Goal: Task Accomplishment & Management: Complete application form

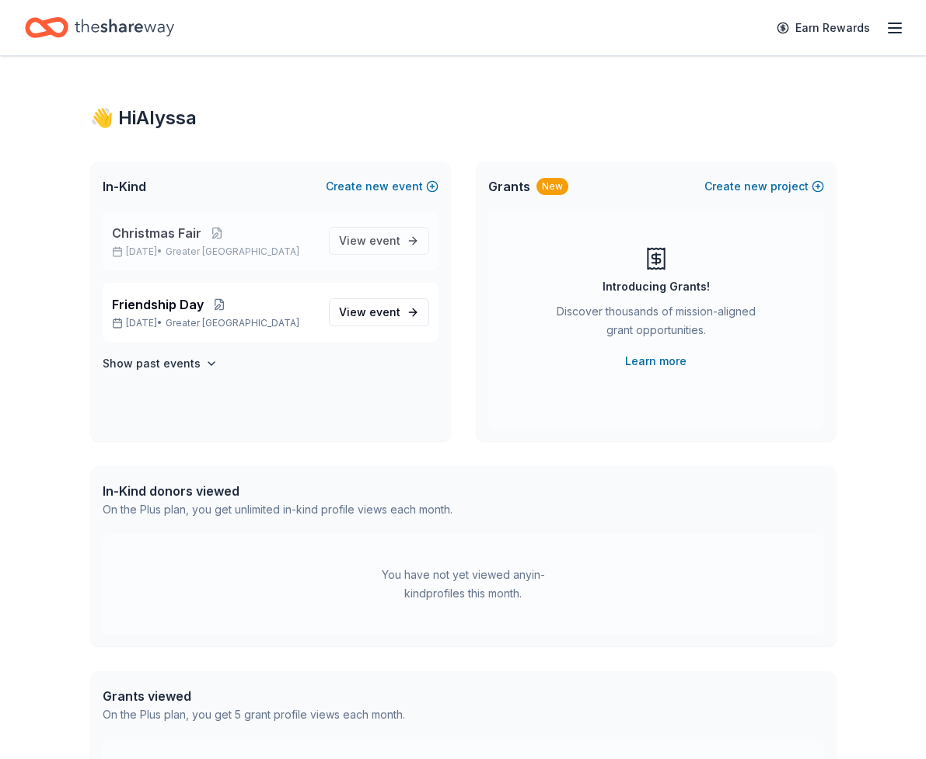
click at [184, 239] on span "Christmas Fair" at bounding box center [156, 233] width 89 height 19
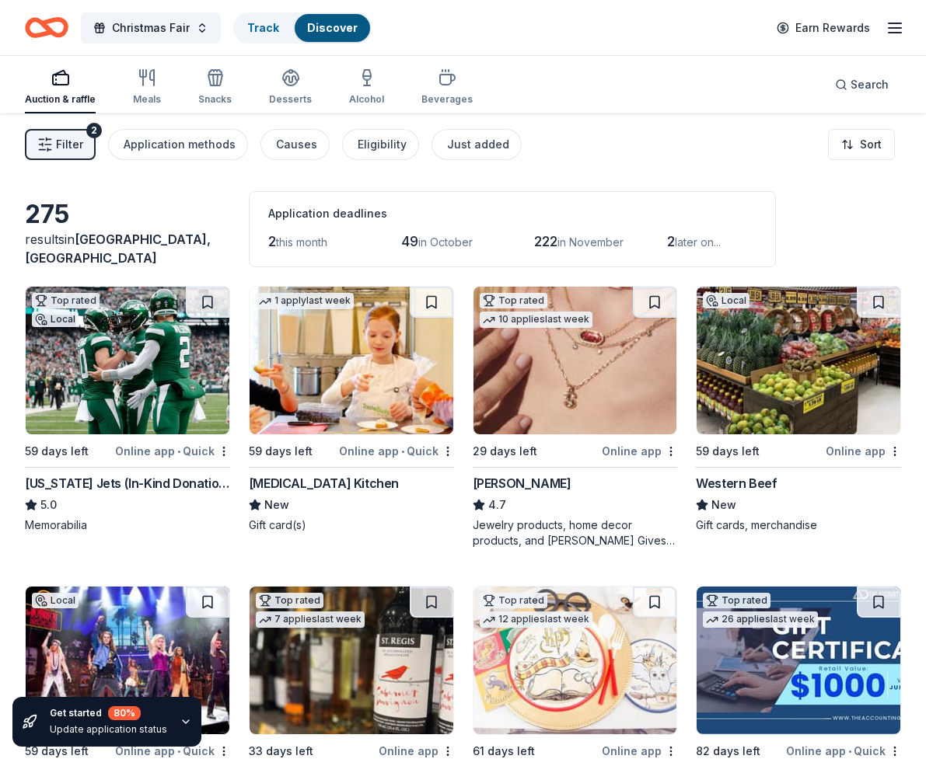
click at [595, 375] on img at bounding box center [575, 361] width 204 height 148
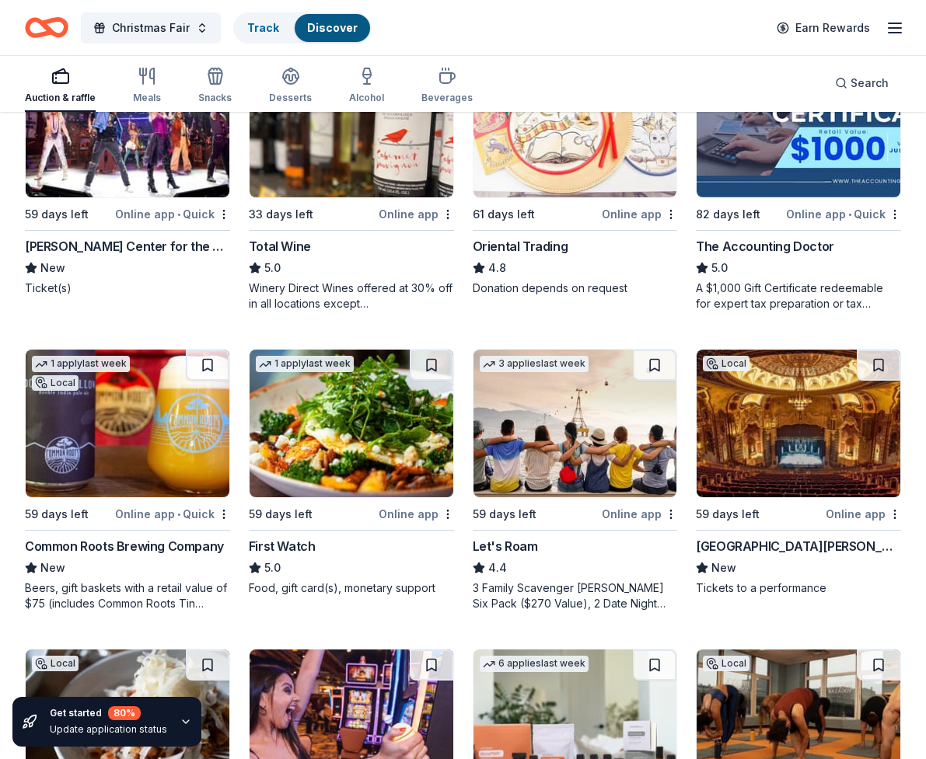
scroll to position [389, 0]
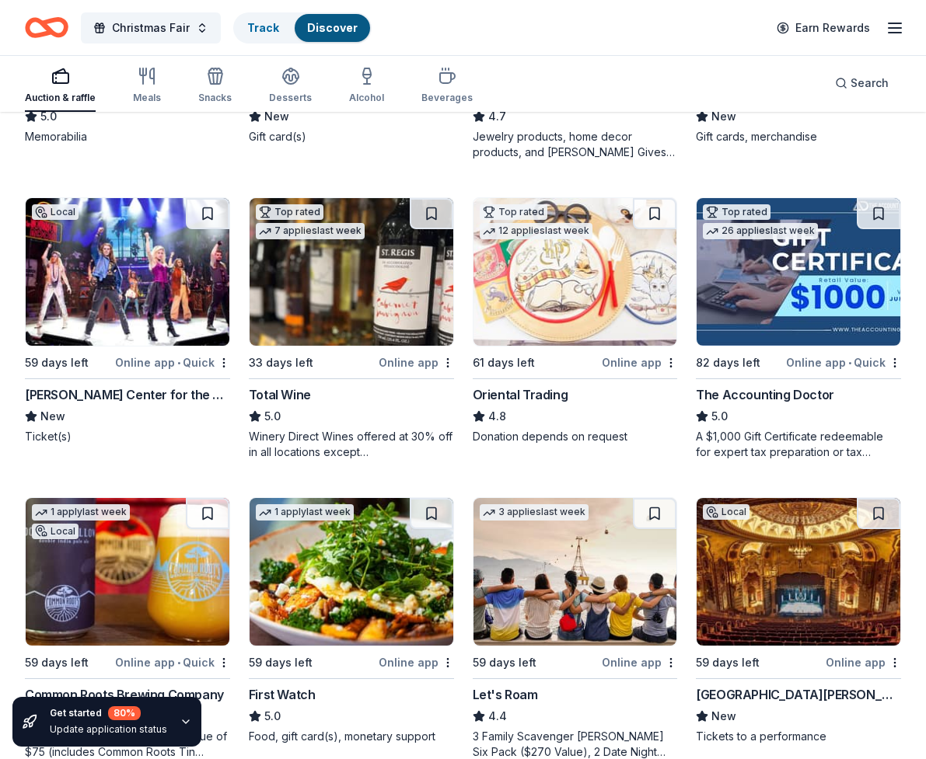
click at [359, 304] on img at bounding box center [351, 272] width 204 height 148
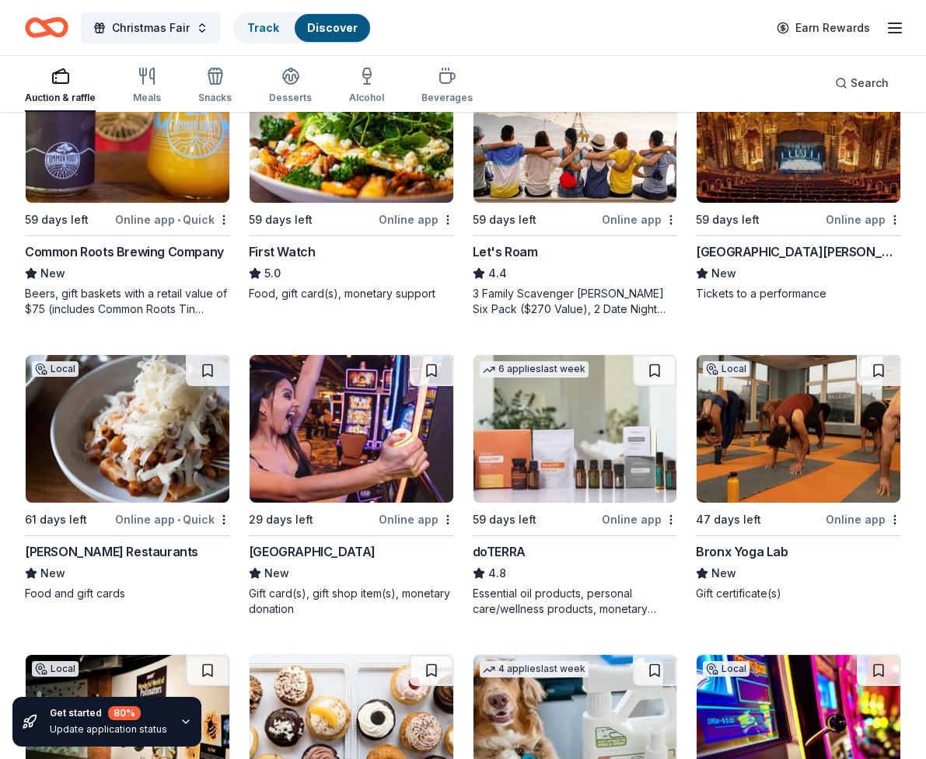
scroll to position [855, 0]
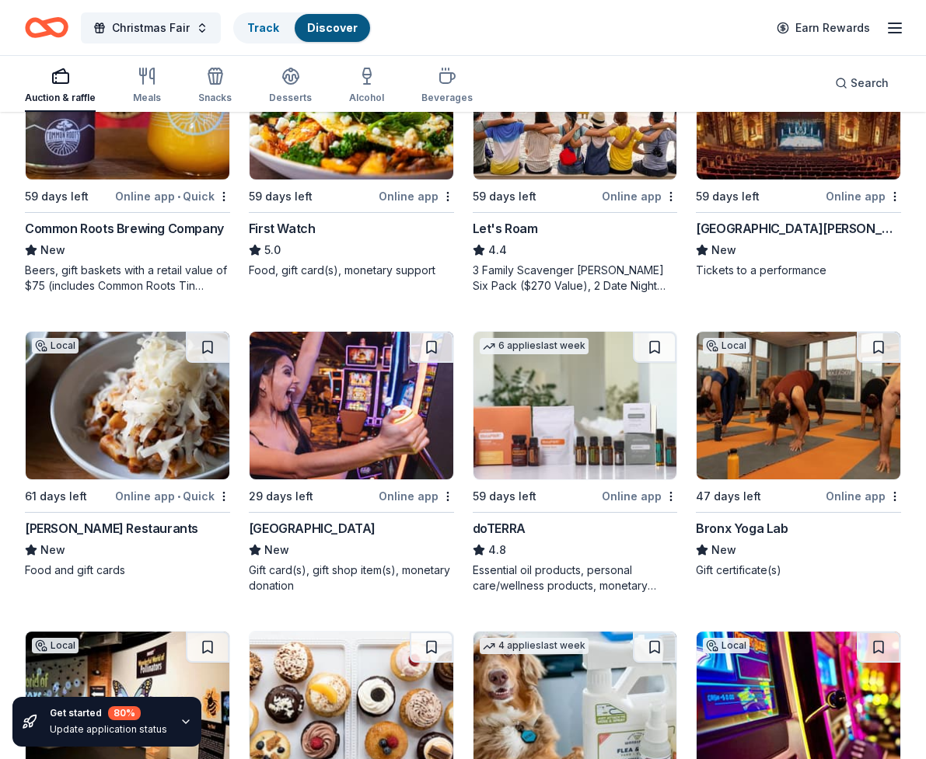
click at [406, 440] on img at bounding box center [351, 406] width 204 height 148
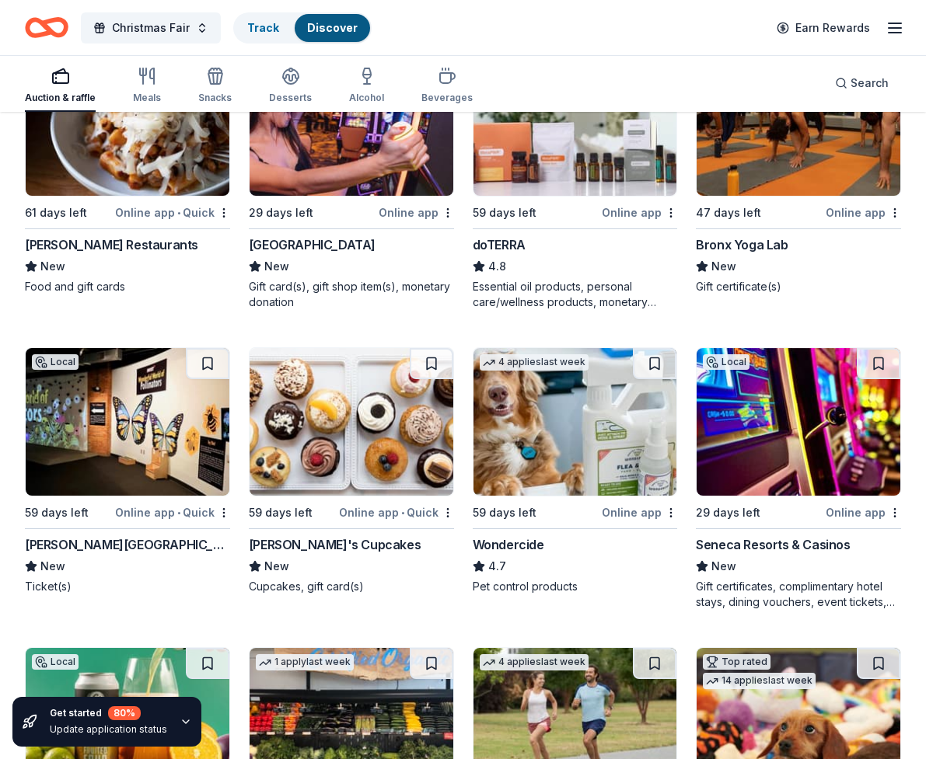
scroll to position [1166, 0]
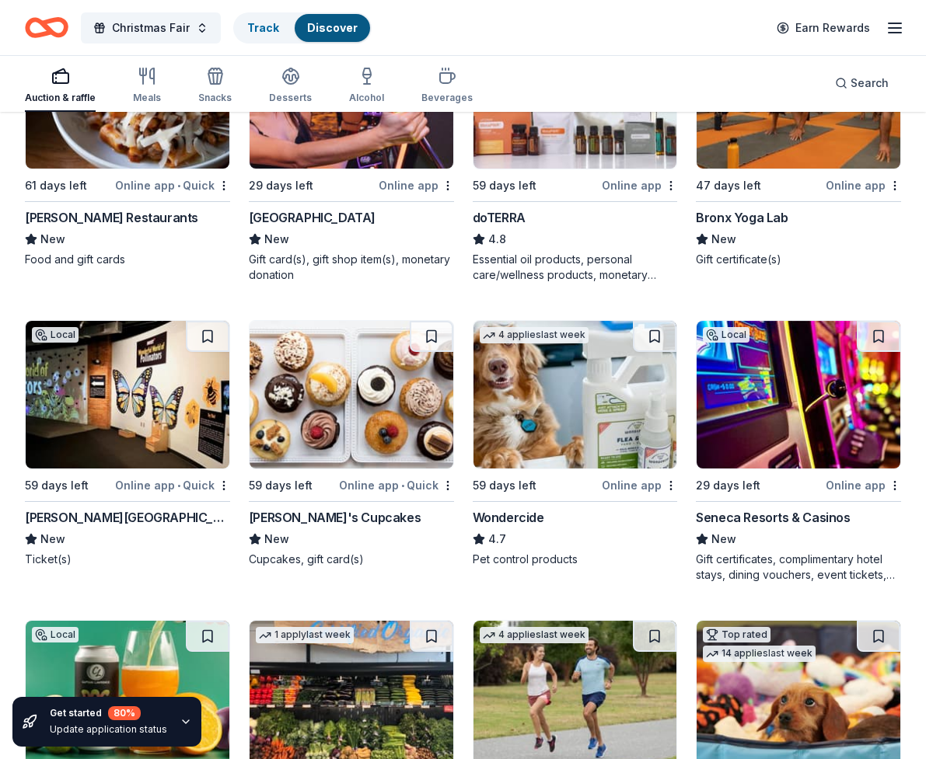
click at [812, 418] on img at bounding box center [798, 395] width 204 height 148
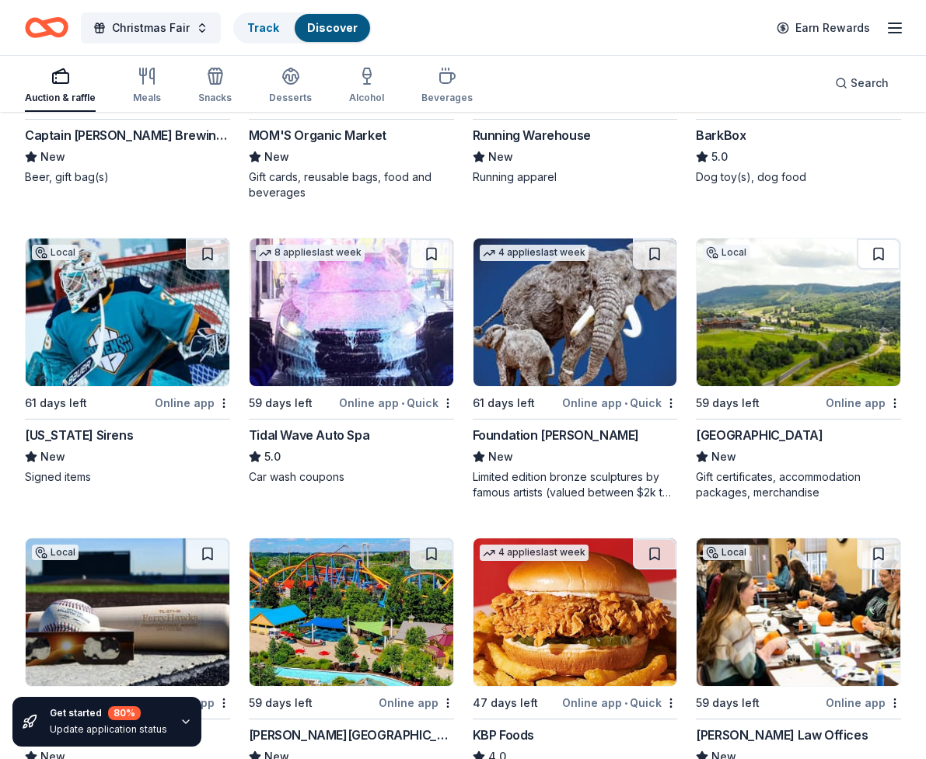
scroll to position [1843, 0]
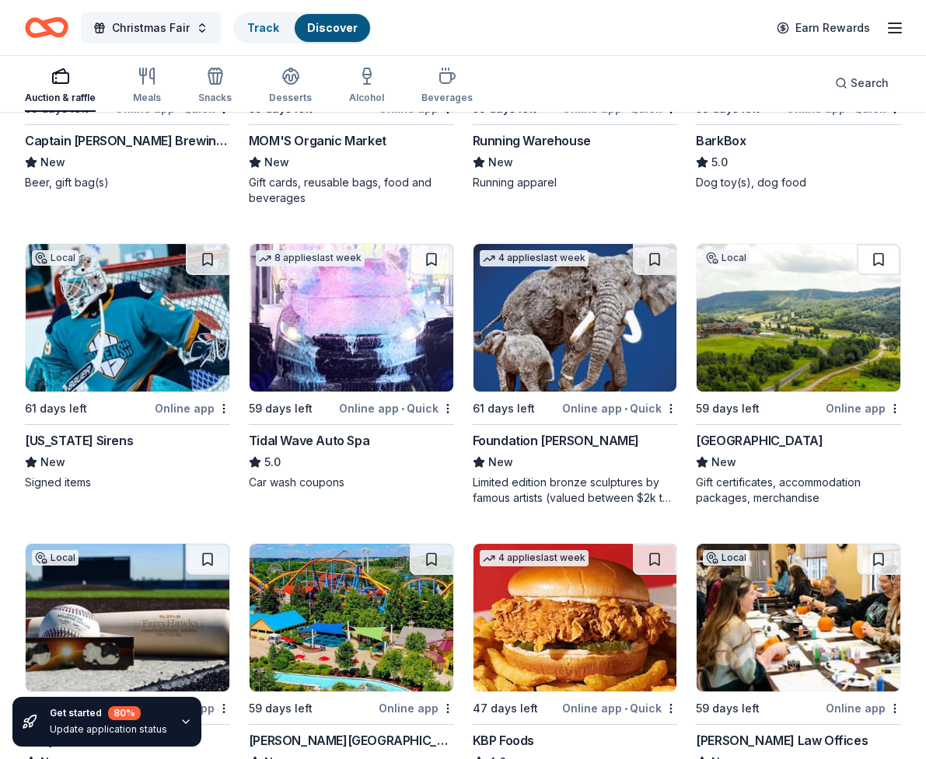
click at [623, 353] on img at bounding box center [575, 318] width 204 height 148
click at [843, 371] on img at bounding box center [798, 318] width 204 height 148
click at [870, 252] on button at bounding box center [878, 259] width 44 height 31
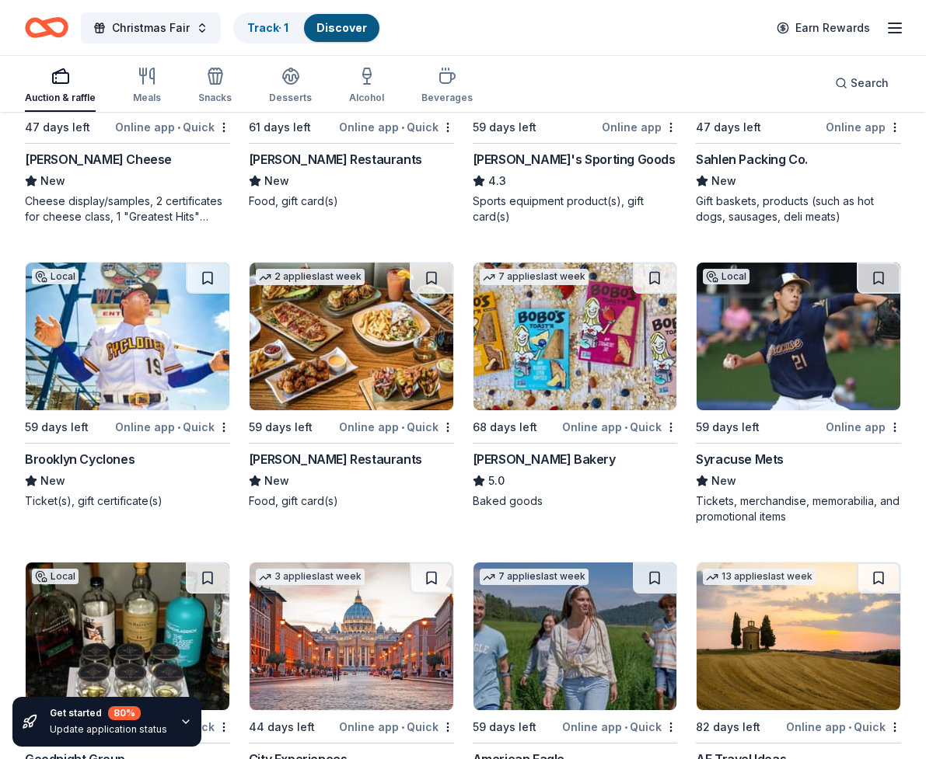
scroll to position [2698, 0]
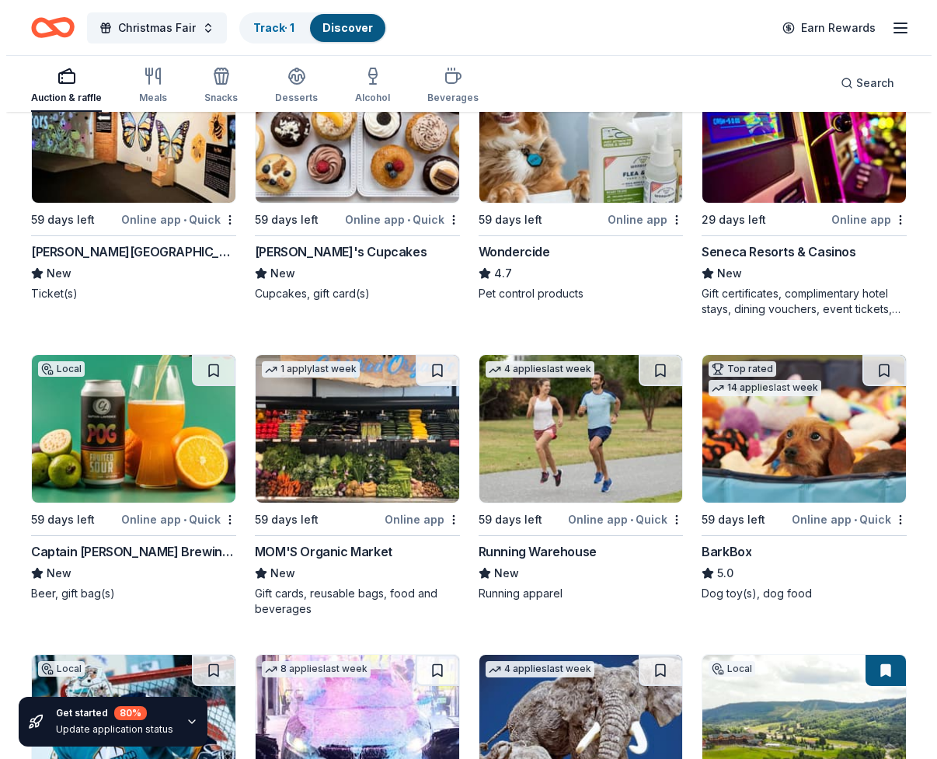
scroll to position [0, 0]
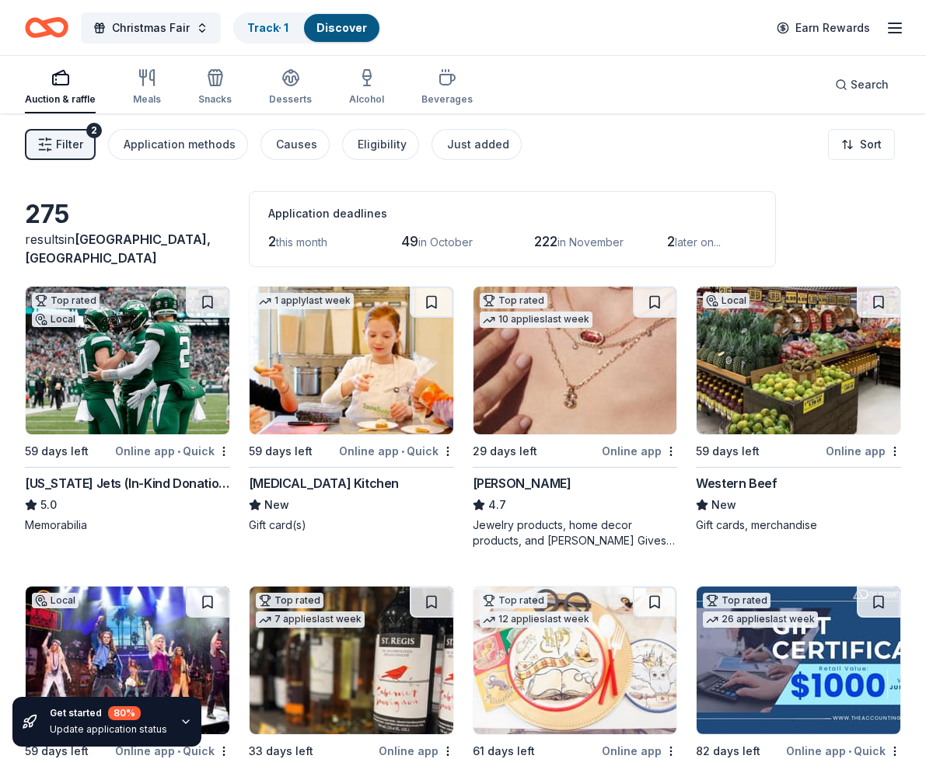
click at [58, 145] on span "Filter" at bounding box center [69, 144] width 27 height 19
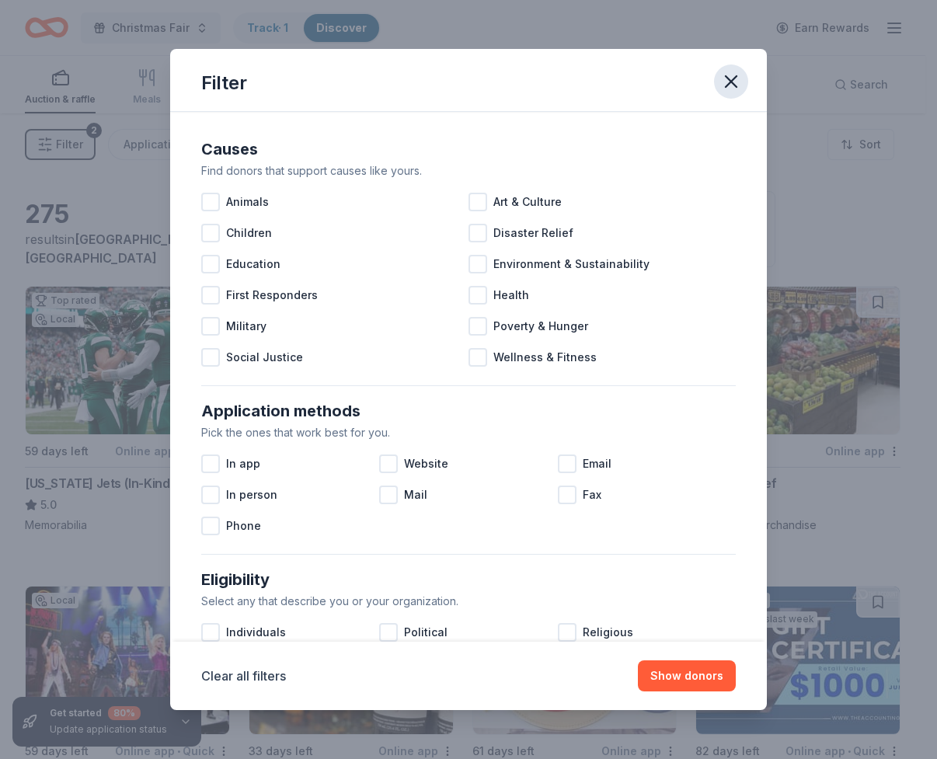
click at [728, 90] on icon "button" at bounding box center [731, 82] width 22 height 22
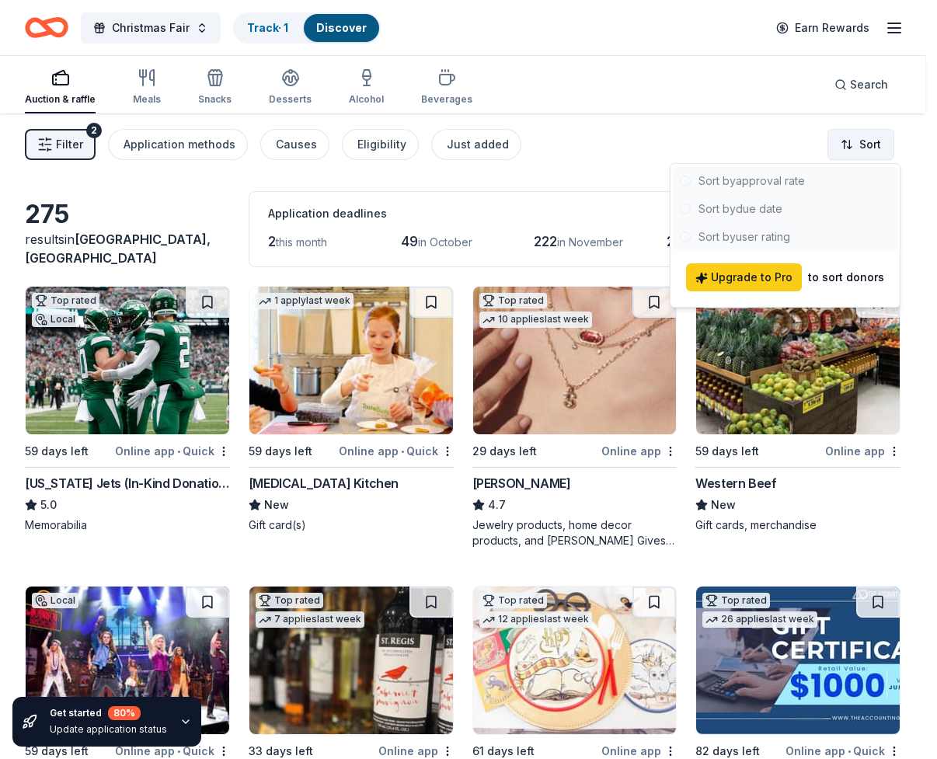
click at [855, 141] on html "Christmas Fair Track · 1 Discover Earn Rewards Auction & raffle Meals Snacks De…" at bounding box center [468, 379] width 937 height 759
click at [725, 216] on div at bounding box center [785, 209] width 223 height 84
click at [725, 207] on div at bounding box center [785, 209] width 223 height 84
click at [881, 132] on html "Christmas Fair Track · 1 Discover Earn Rewards Auction & raffle Meals Snacks De…" at bounding box center [468, 379] width 937 height 759
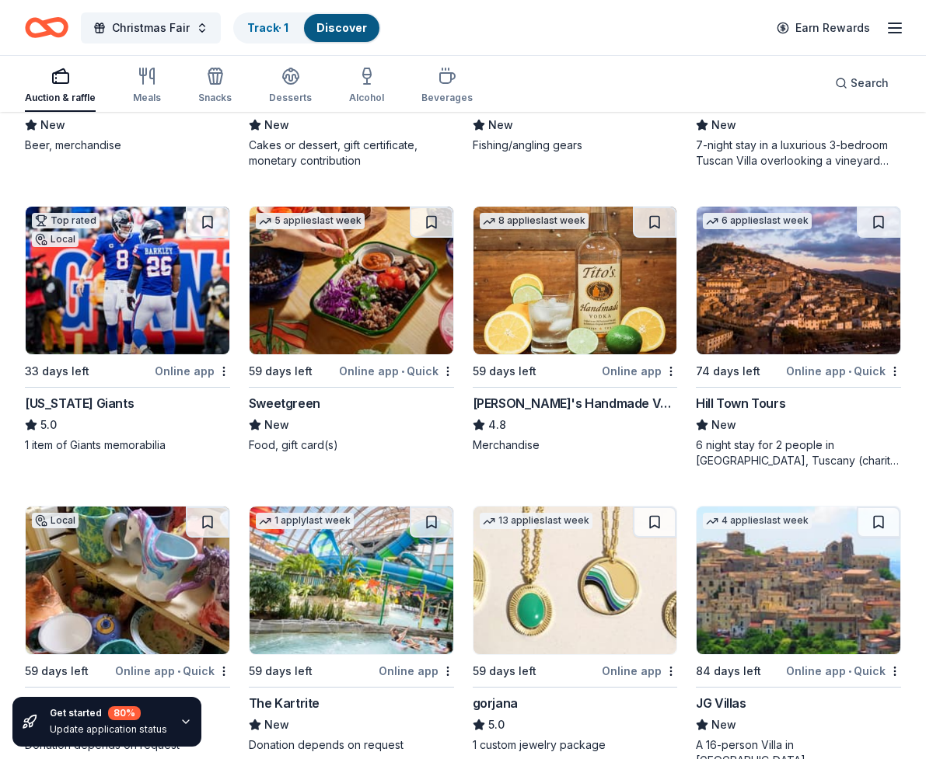
scroll to position [4058, 0]
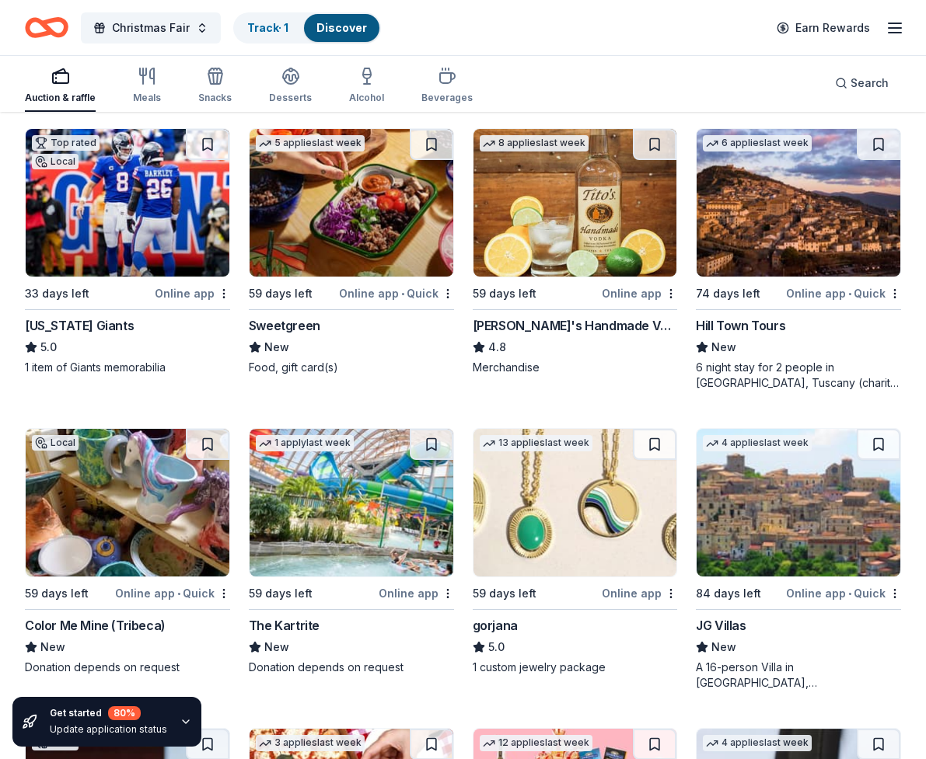
click at [157, 240] on img at bounding box center [128, 203] width 204 height 148
click at [204, 141] on button at bounding box center [208, 144] width 44 height 31
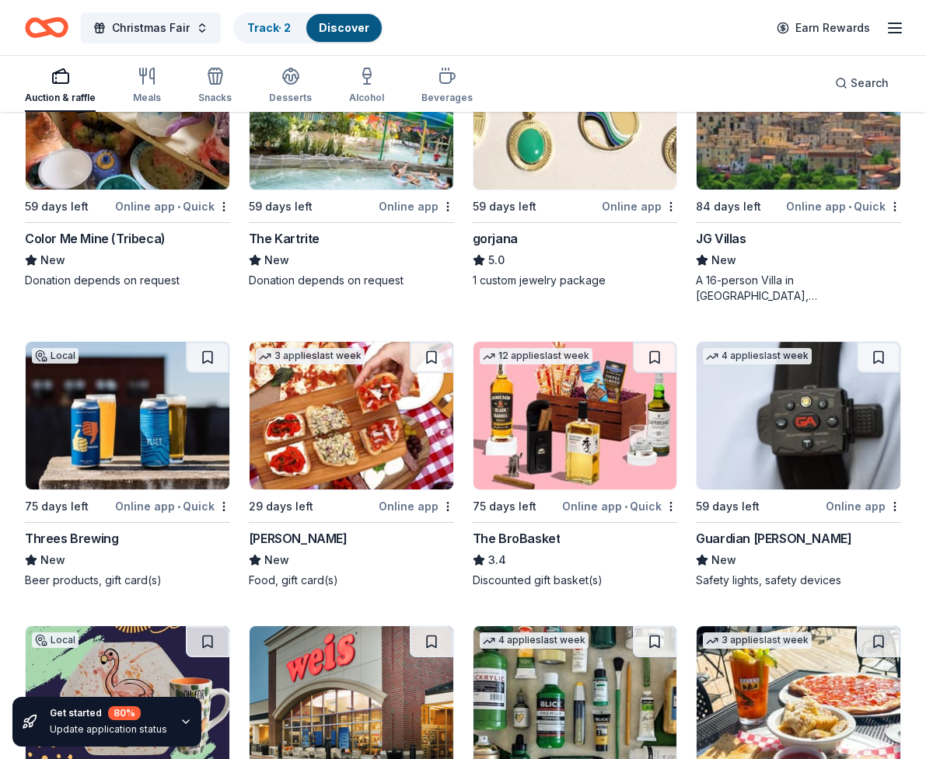
scroll to position [4446, 0]
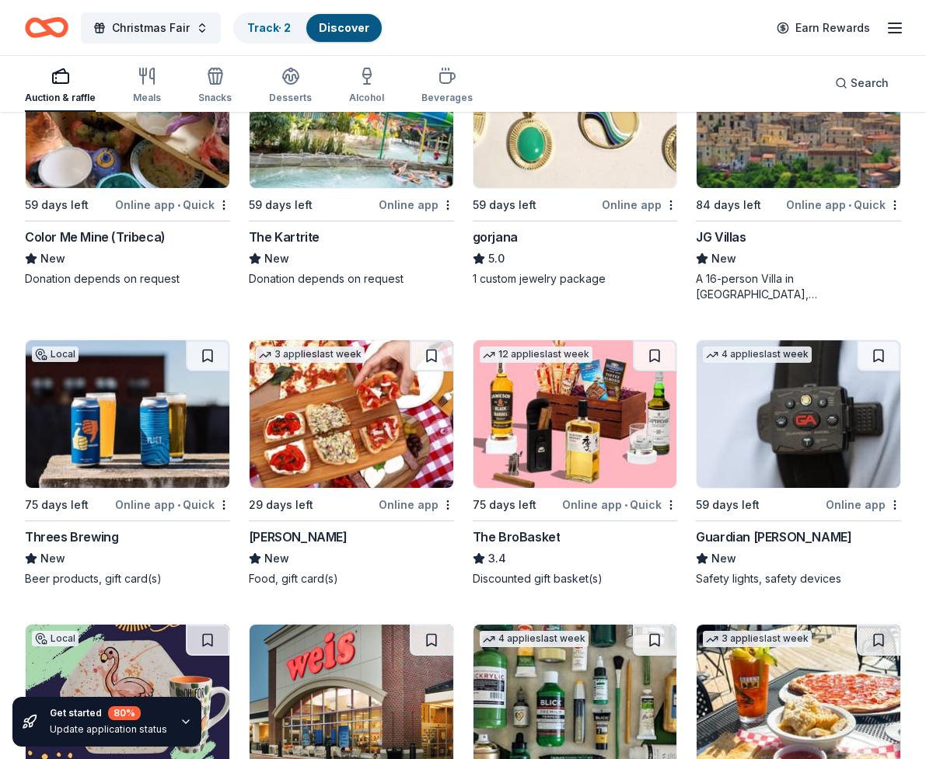
click at [368, 447] on img at bounding box center [351, 414] width 204 height 148
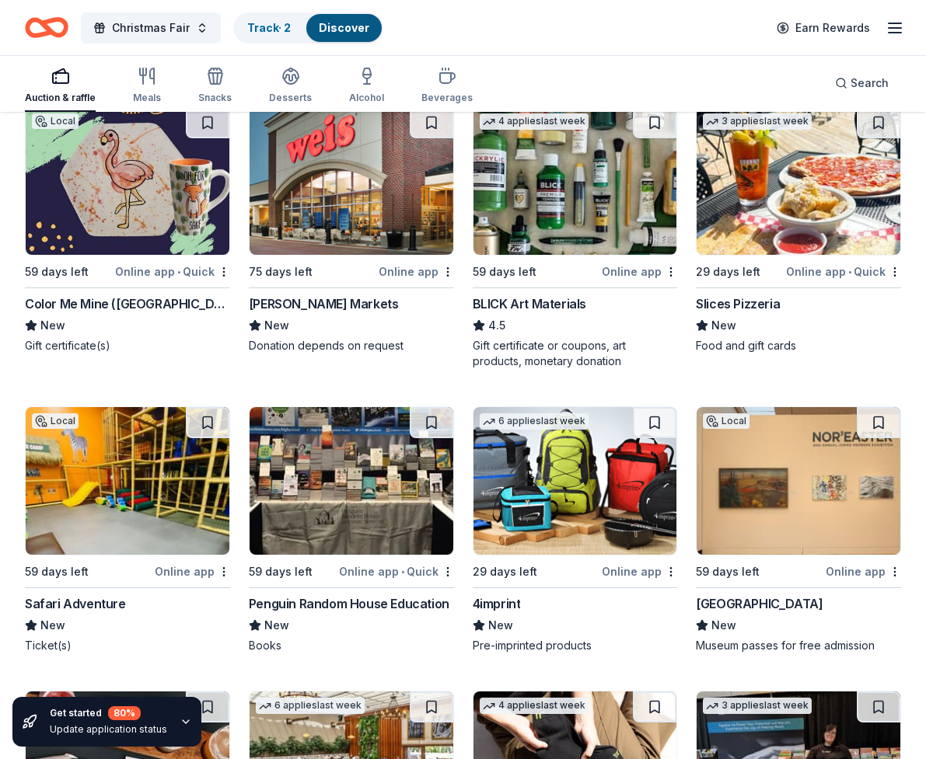
scroll to position [4991, 0]
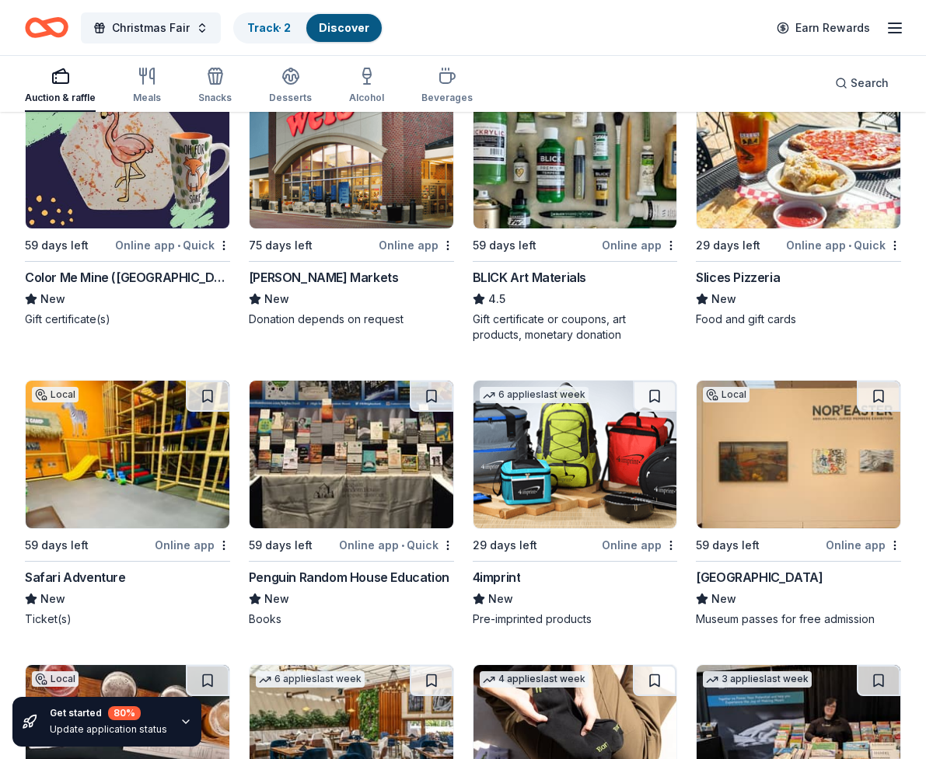
click at [557, 473] on img at bounding box center [575, 455] width 204 height 148
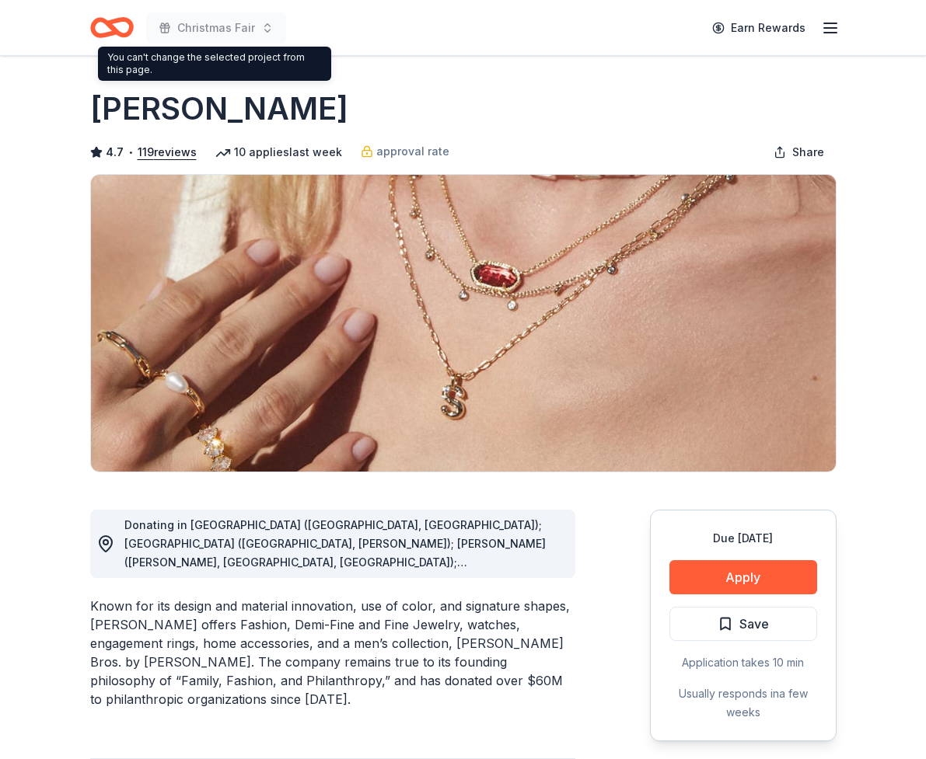
click at [225, 545] on span "Donating in AL (Birmingham, Huntsville); AR (Little Rock, Rogers); AZ (Chandler…" at bounding box center [334, 720] width 421 height 405
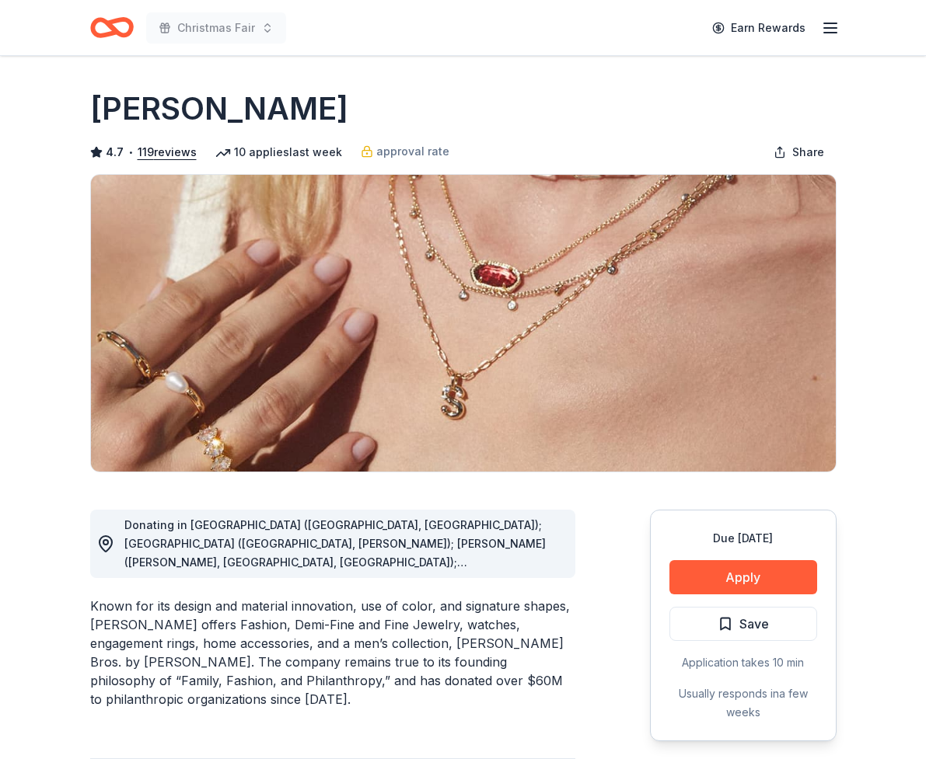
click at [97, 542] on icon at bounding box center [105, 544] width 19 height 19
click at [749, 581] on button "Apply" at bounding box center [743, 577] width 148 height 34
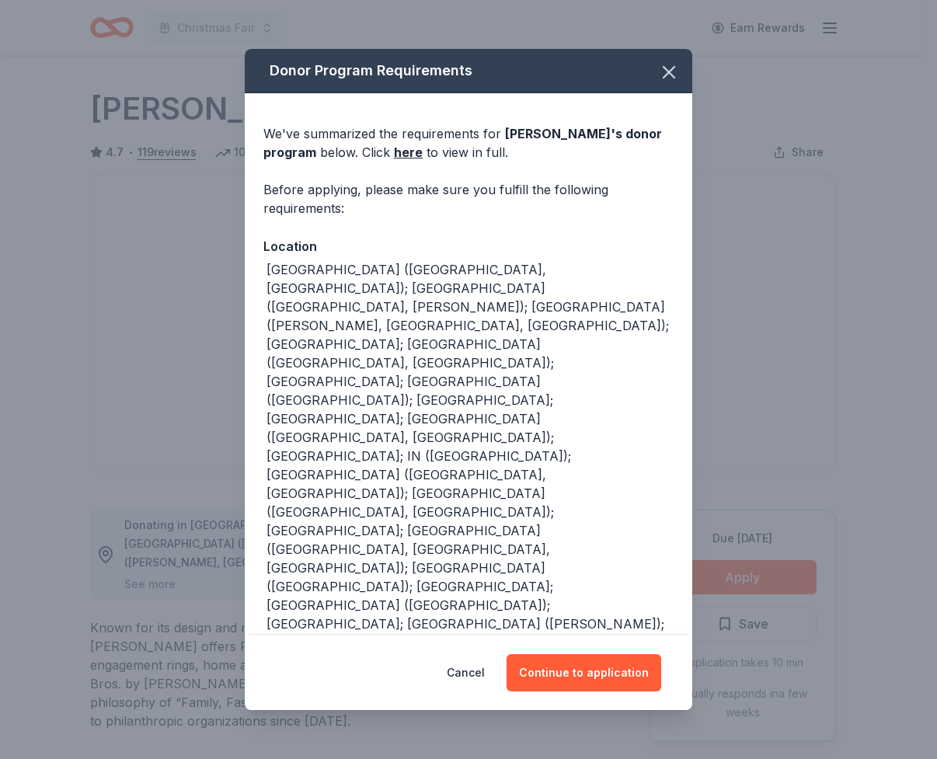
scroll to position [19, 0]
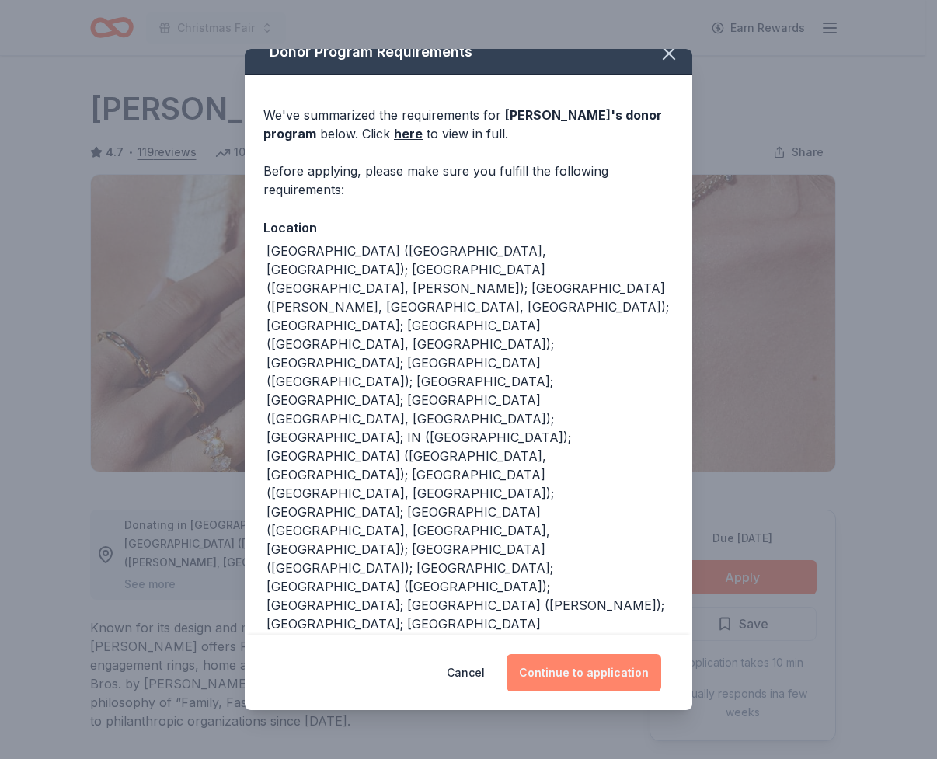
click at [571, 668] on button "Continue to application" at bounding box center [584, 672] width 155 height 37
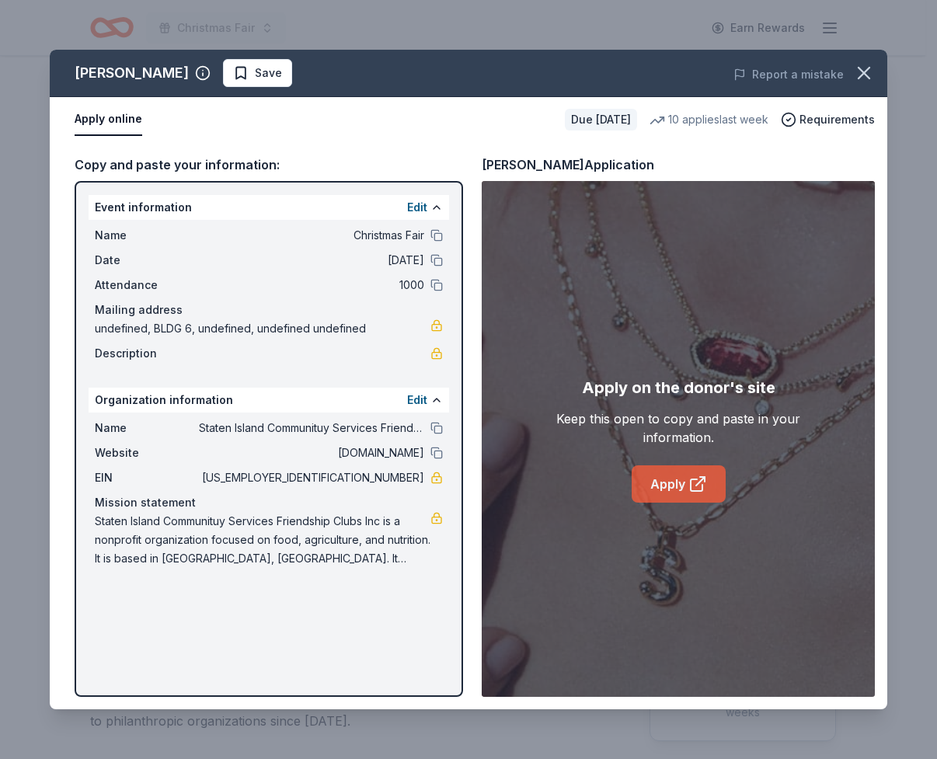
click at [673, 489] on link "Apply" at bounding box center [679, 484] width 94 height 37
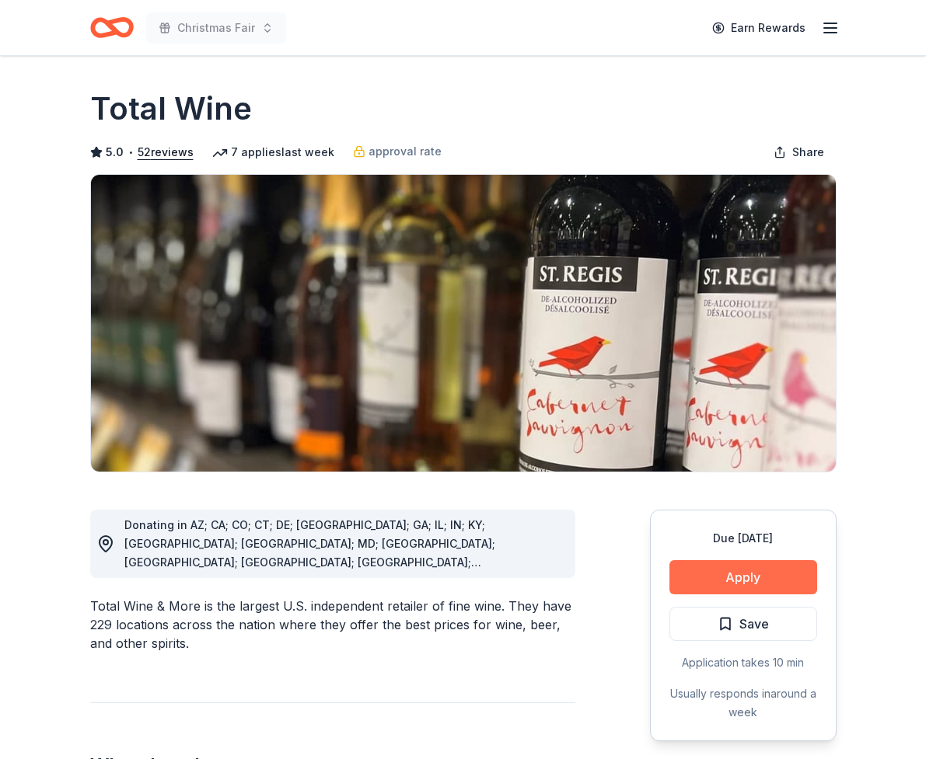
click at [767, 565] on button "Apply" at bounding box center [743, 577] width 148 height 34
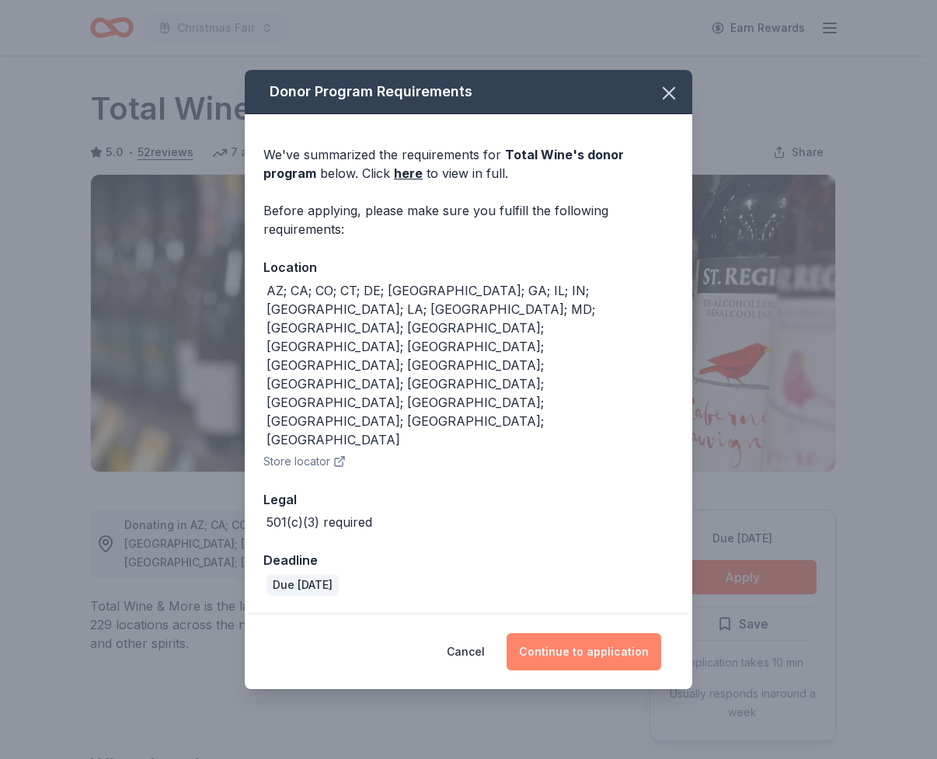
click at [560, 633] on button "Continue to application" at bounding box center [584, 651] width 155 height 37
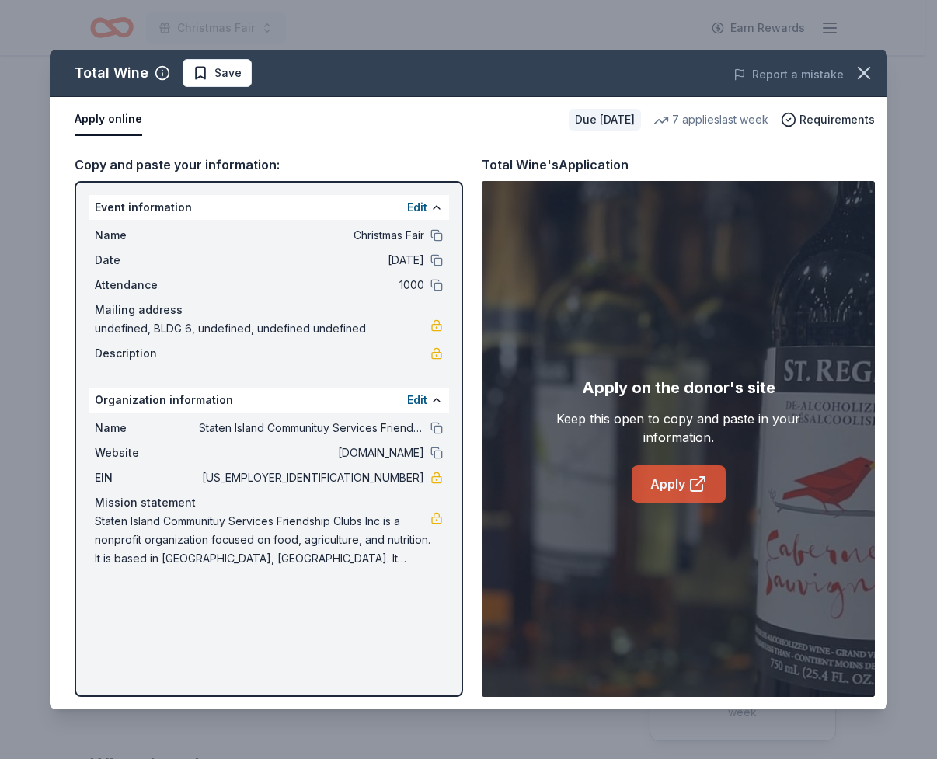
click at [637, 466] on link "Apply" at bounding box center [679, 484] width 94 height 37
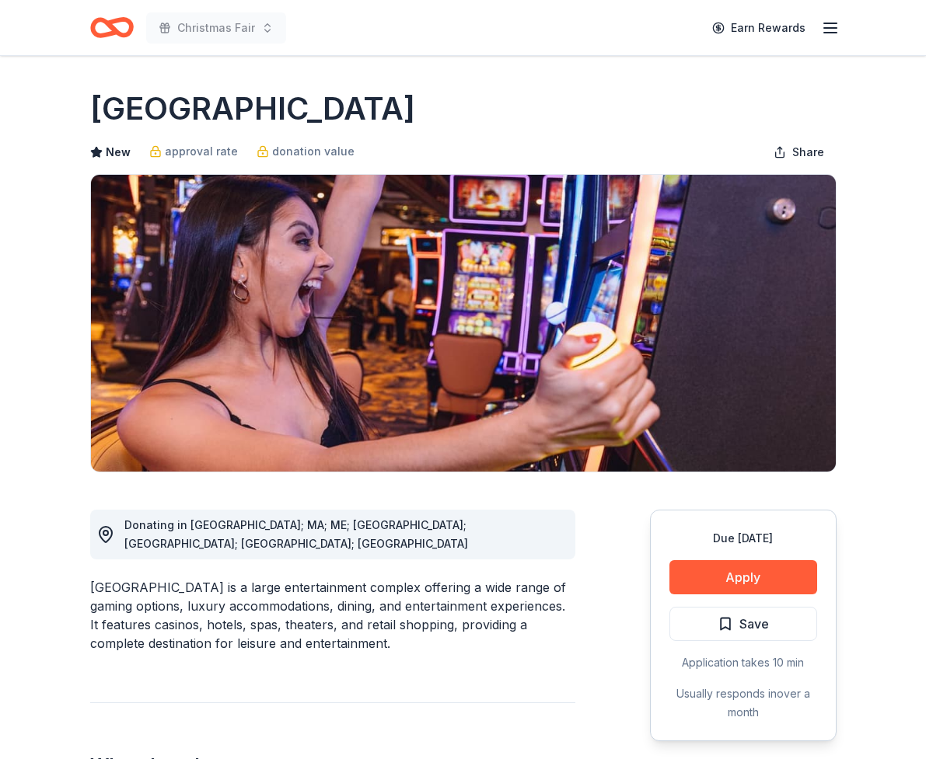
drag, startPoint x: 710, startPoint y: 569, endPoint x: 476, endPoint y: 503, distance: 243.1
click at [725, 573] on button "Apply" at bounding box center [743, 577] width 148 height 34
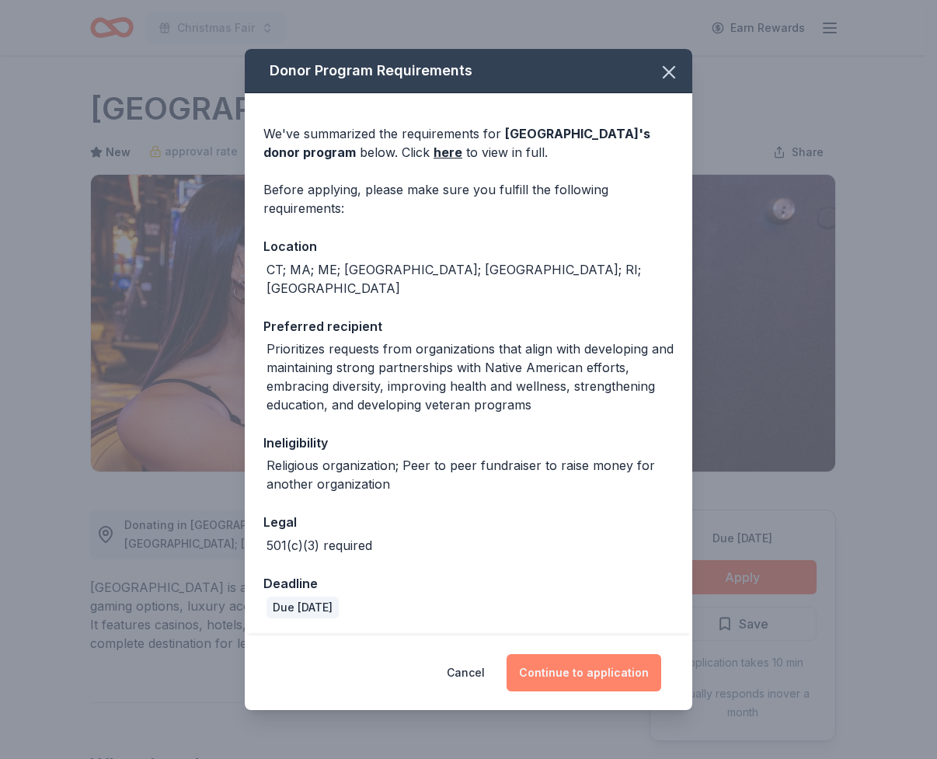
click at [555, 664] on button "Continue to application" at bounding box center [584, 672] width 155 height 37
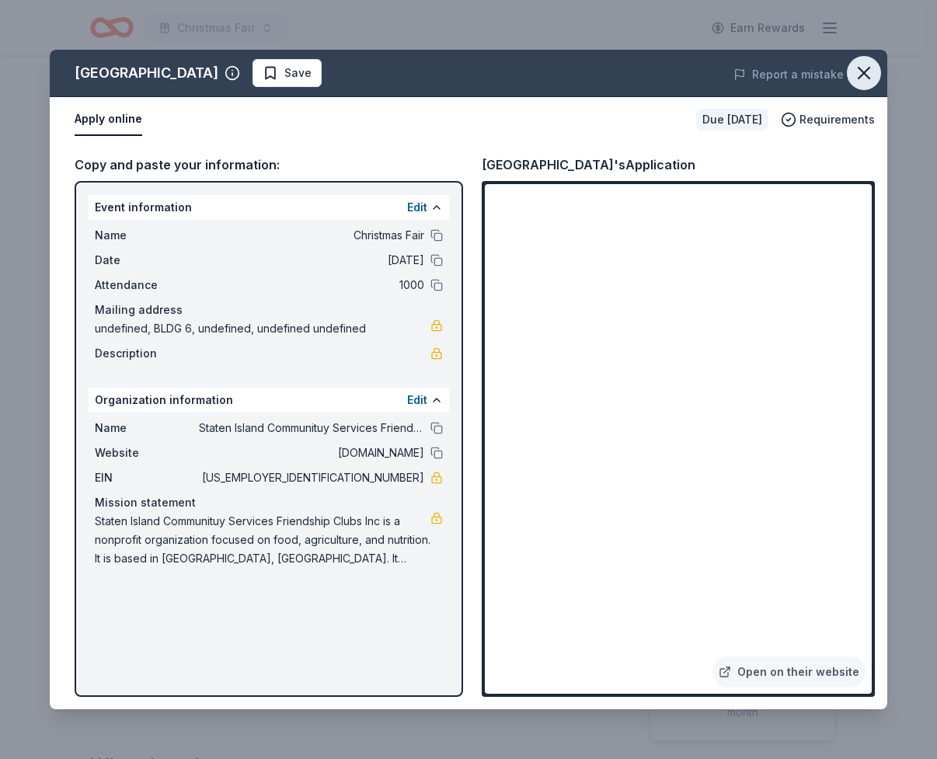
click at [864, 70] on icon "button" at bounding box center [864, 73] width 22 height 22
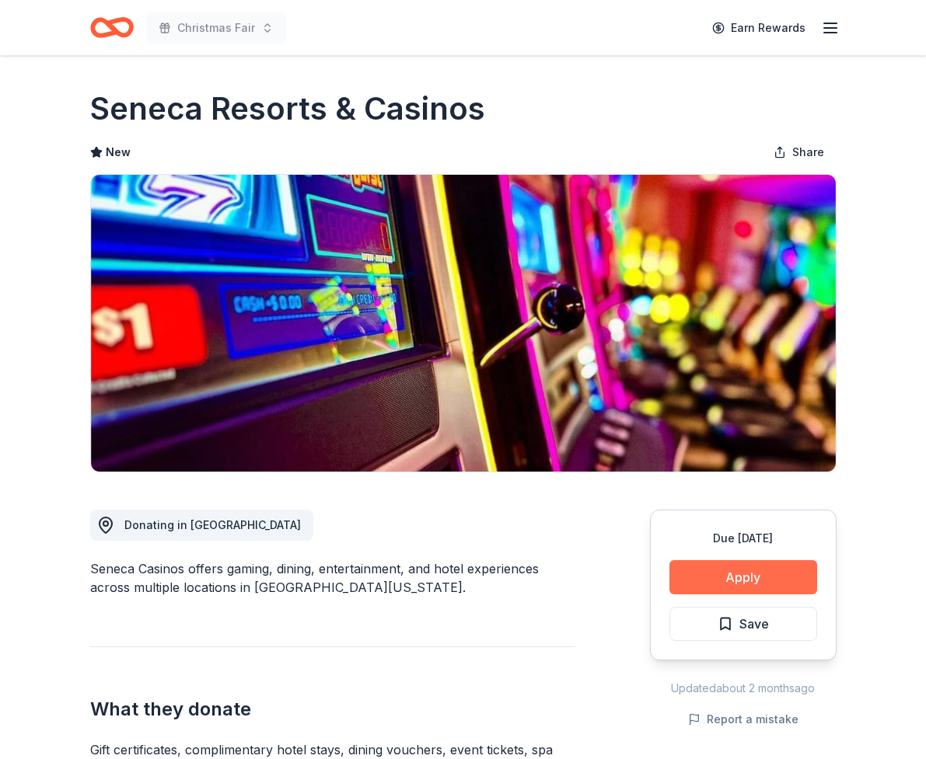
click at [754, 577] on button "Apply" at bounding box center [743, 577] width 148 height 34
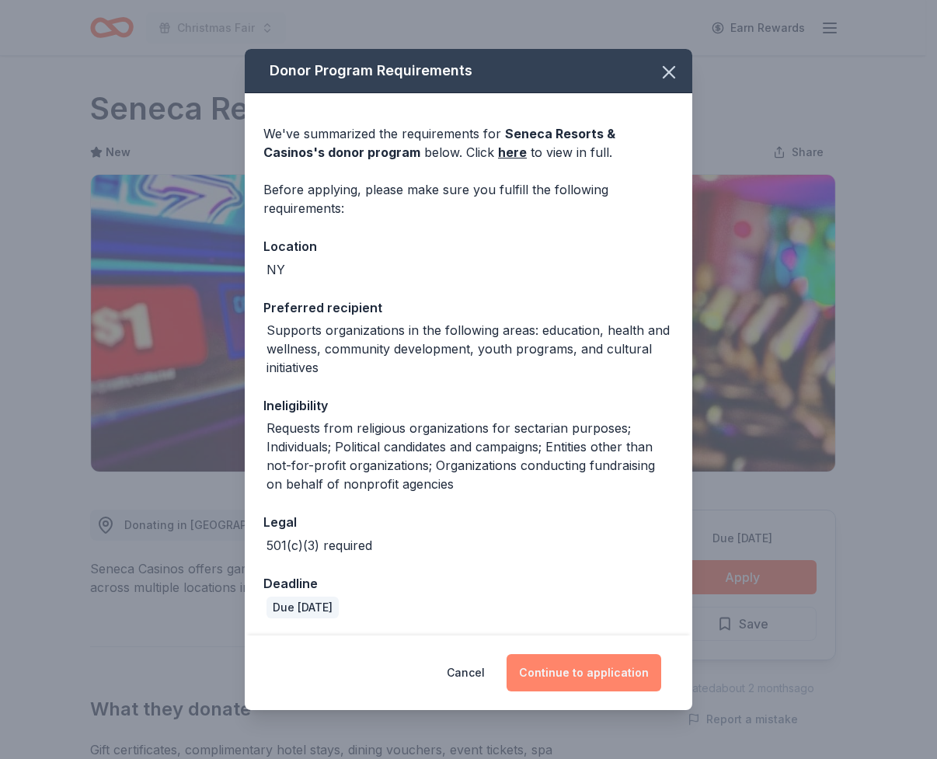
click at [556, 666] on button "Continue to application" at bounding box center [584, 672] width 155 height 37
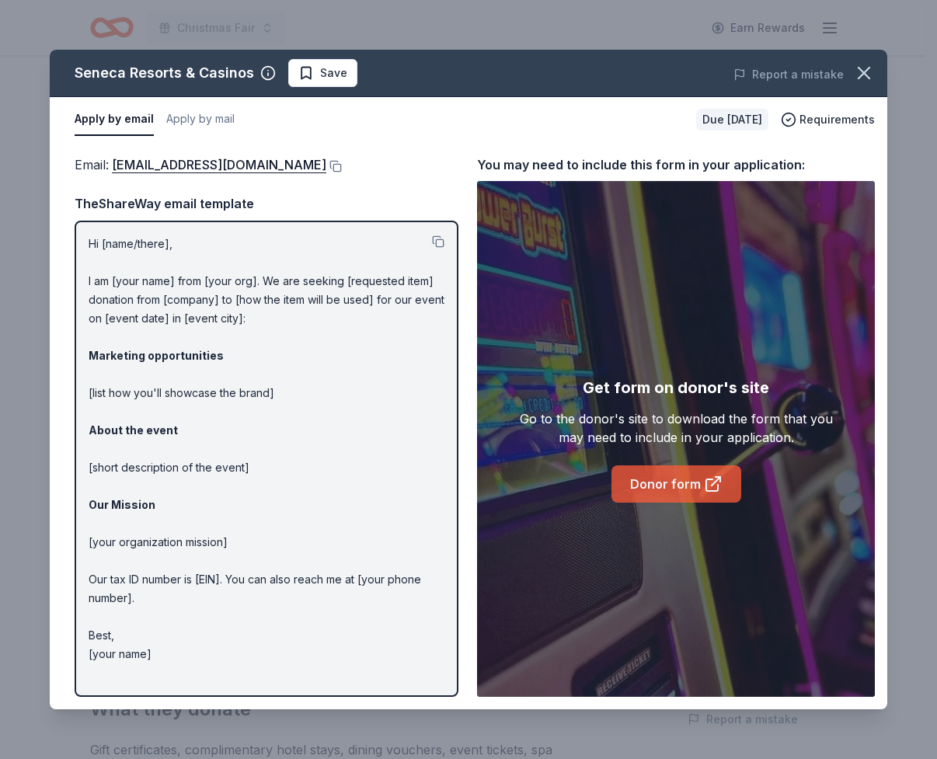
click at [644, 493] on link "Donor form" at bounding box center [677, 484] width 130 height 37
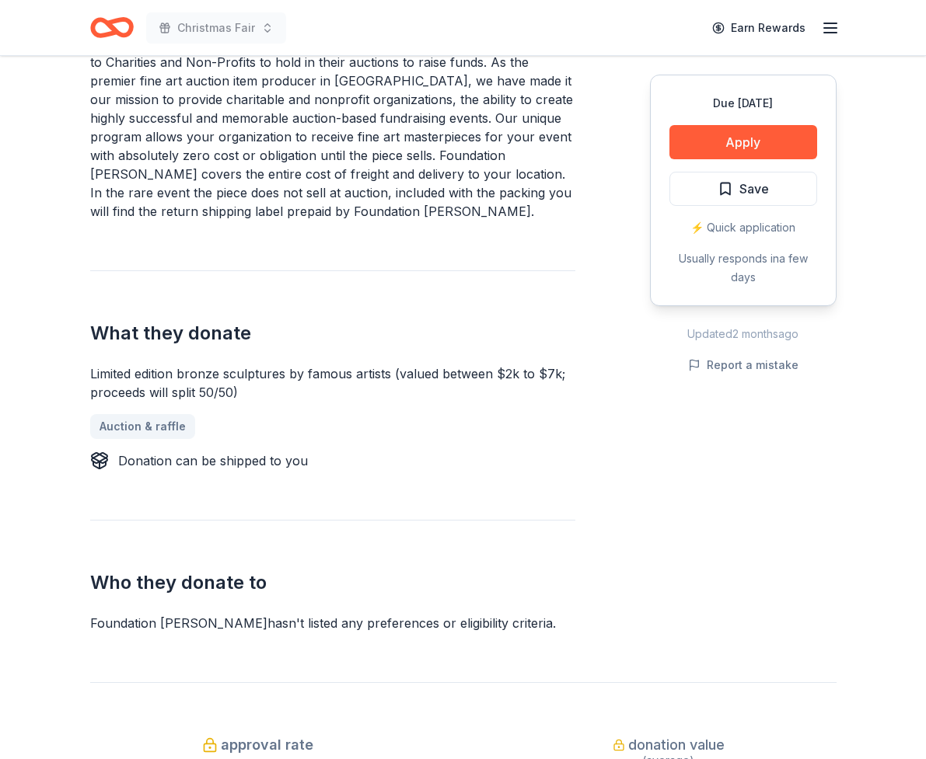
scroll to position [622, 0]
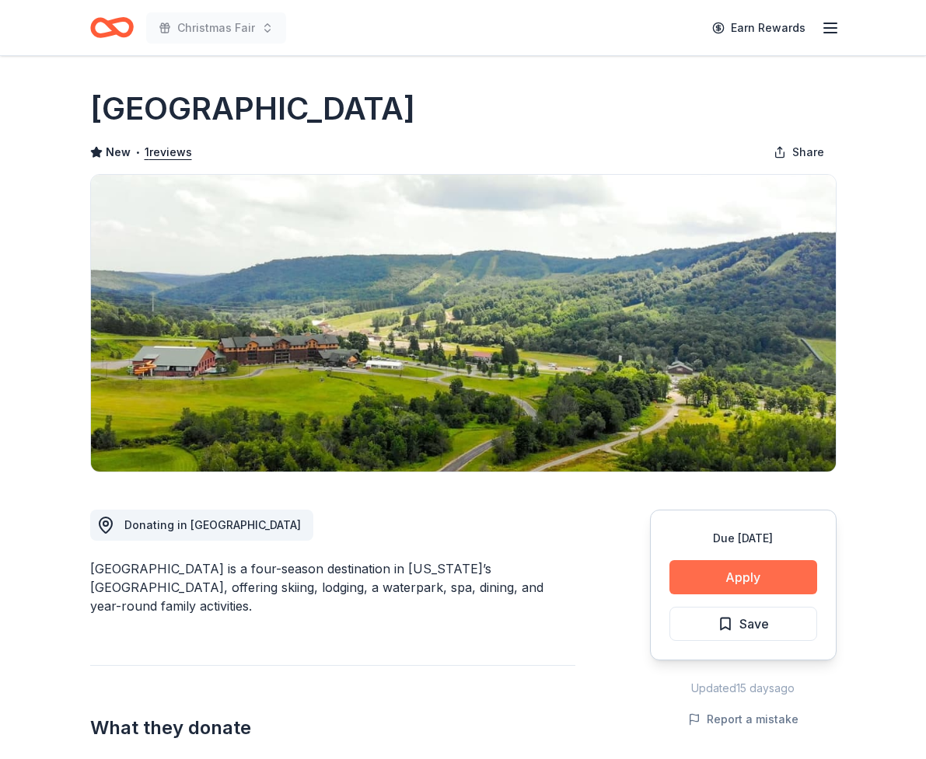
click at [742, 584] on button "Apply" at bounding box center [743, 577] width 148 height 34
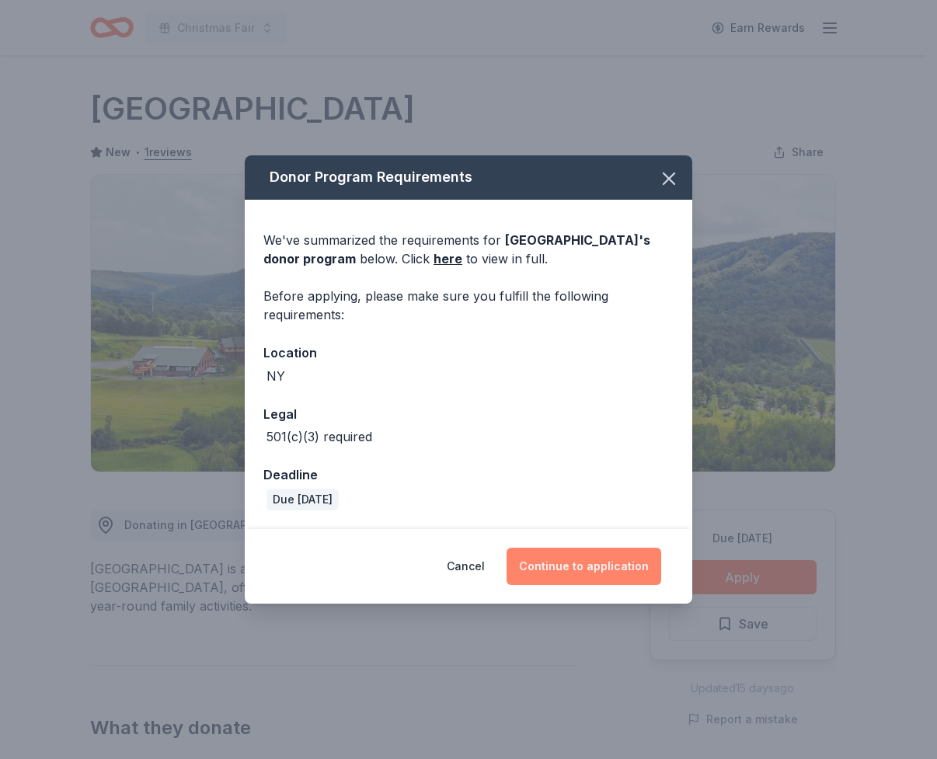
click at [616, 563] on button "Continue to application" at bounding box center [584, 566] width 155 height 37
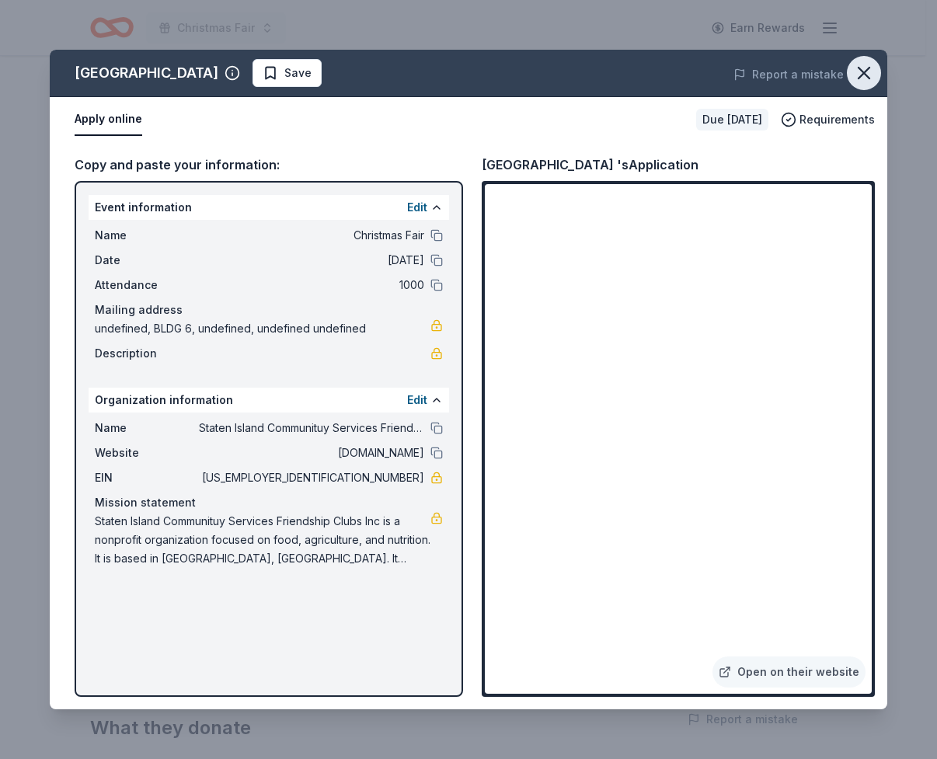
click at [870, 66] on icon "button" at bounding box center [864, 73] width 22 height 22
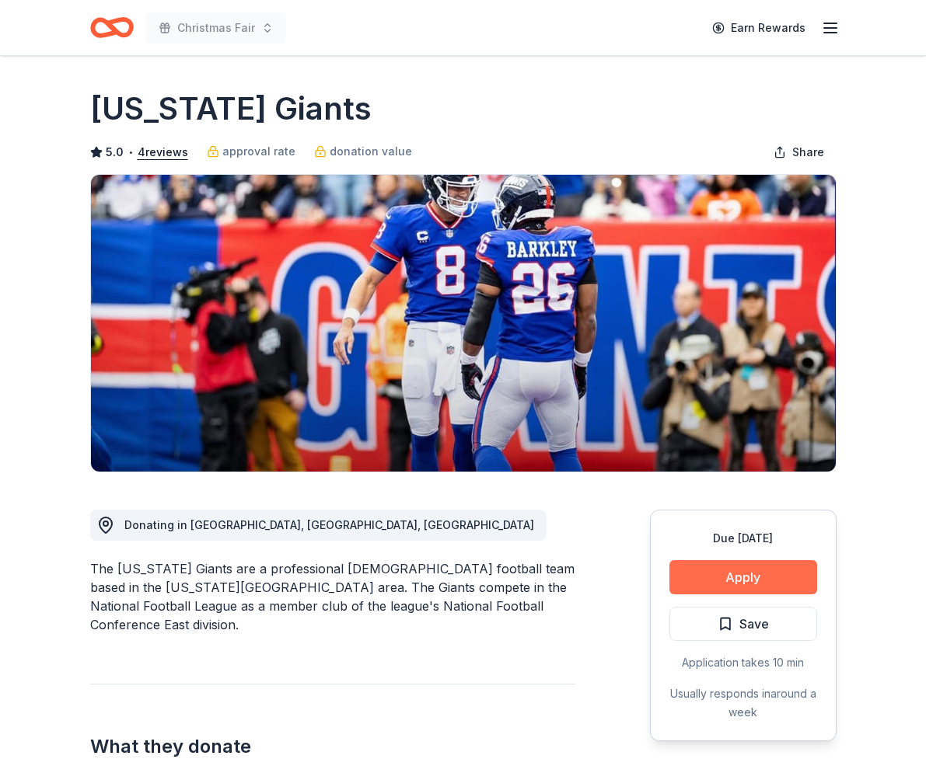
click at [733, 571] on button "Apply" at bounding box center [743, 577] width 148 height 34
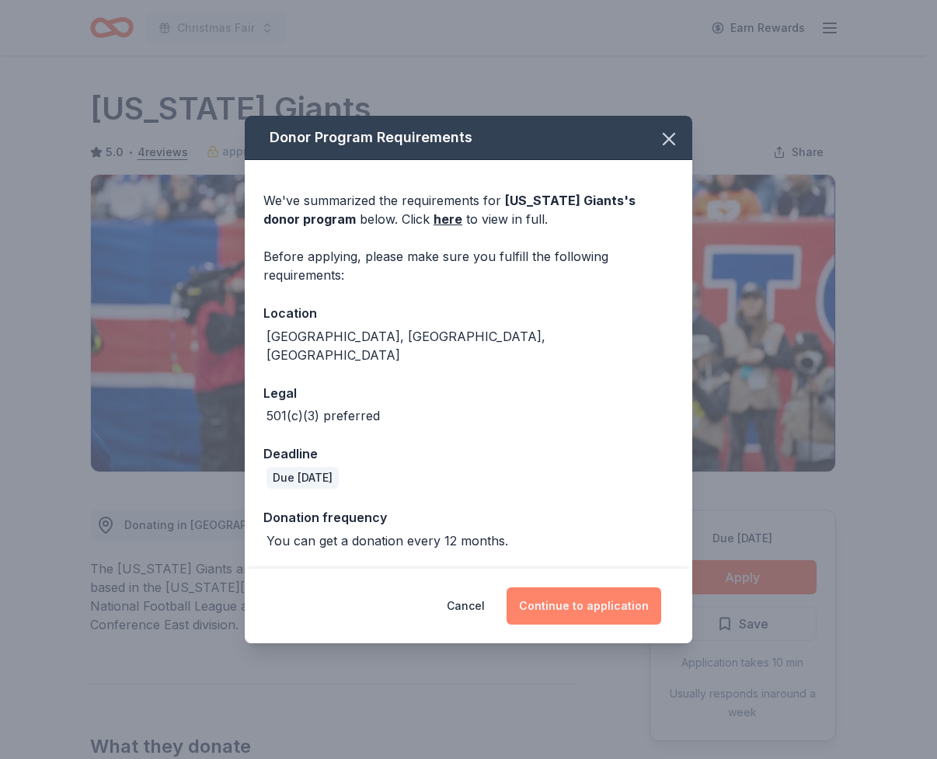
click at [621, 591] on button "Continue to application" at bounding box center [584, 606] width 155 height 37
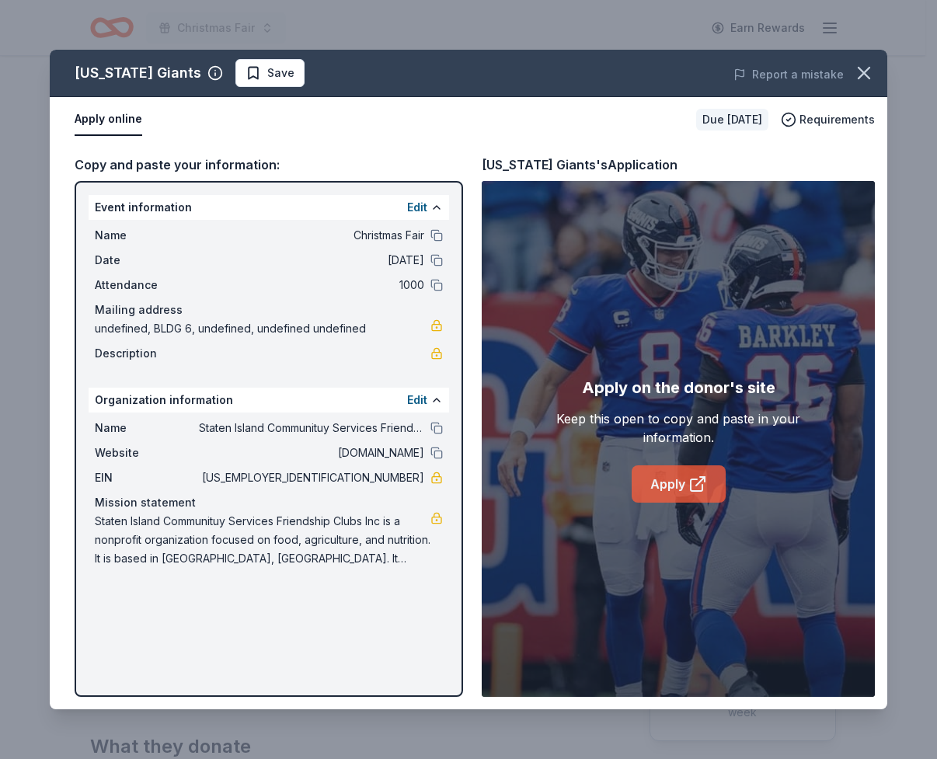
click at [674, 483] on link "Apply" at bounding box center [679, 484] width 94 height 37
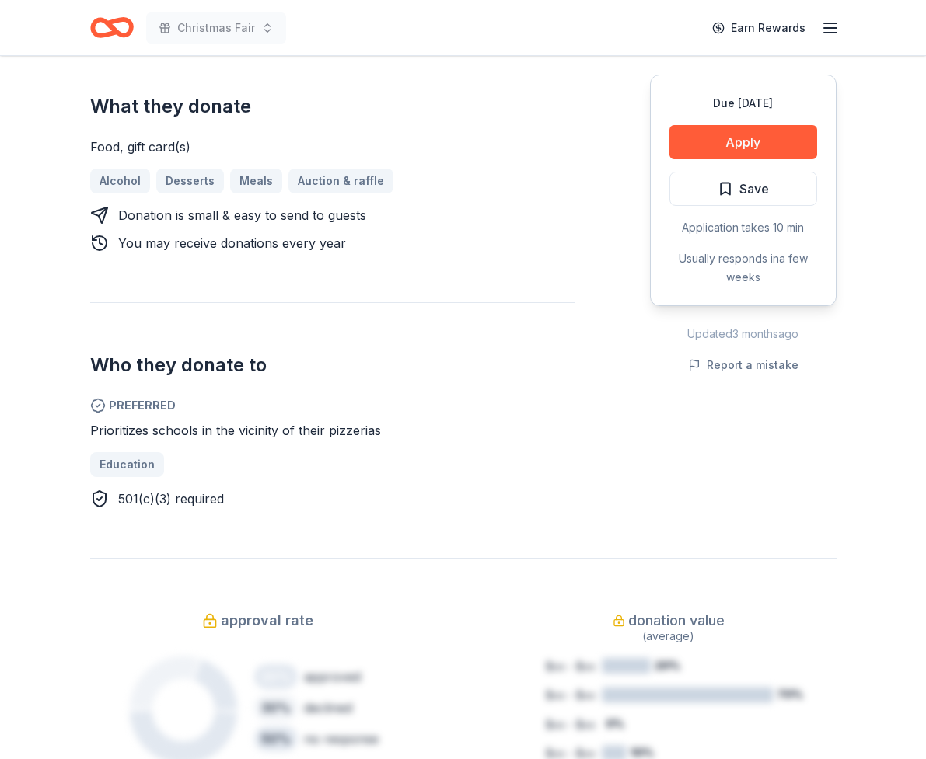
scroll to position [699, 0]
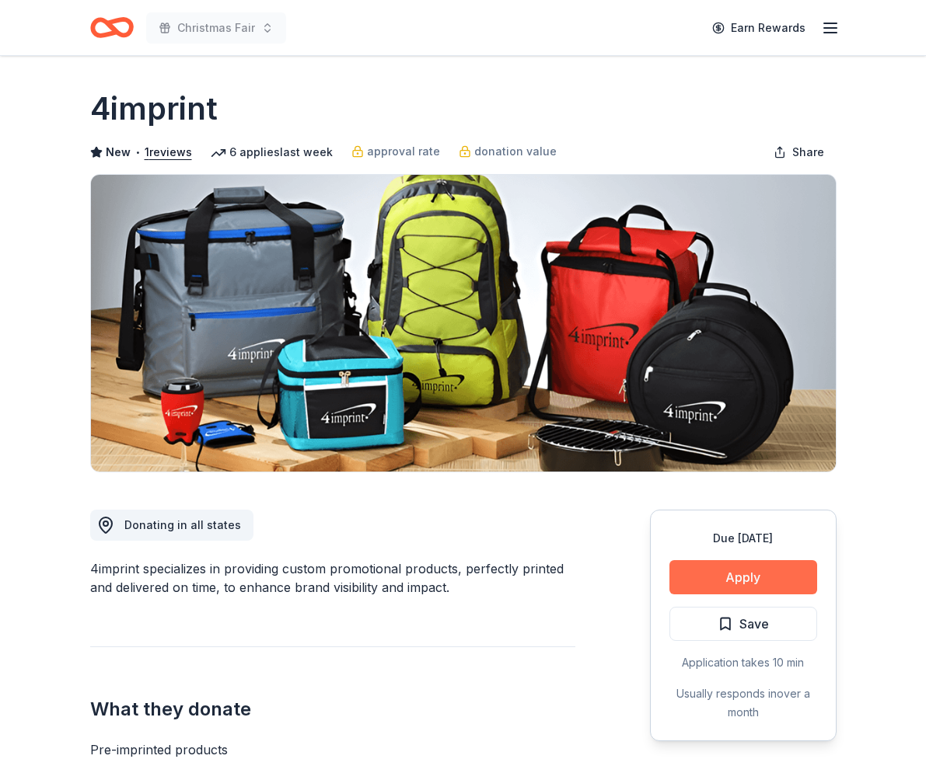
click at [759, 583] on button "Apply" at bounding box center [743, 577] width 148 height 34
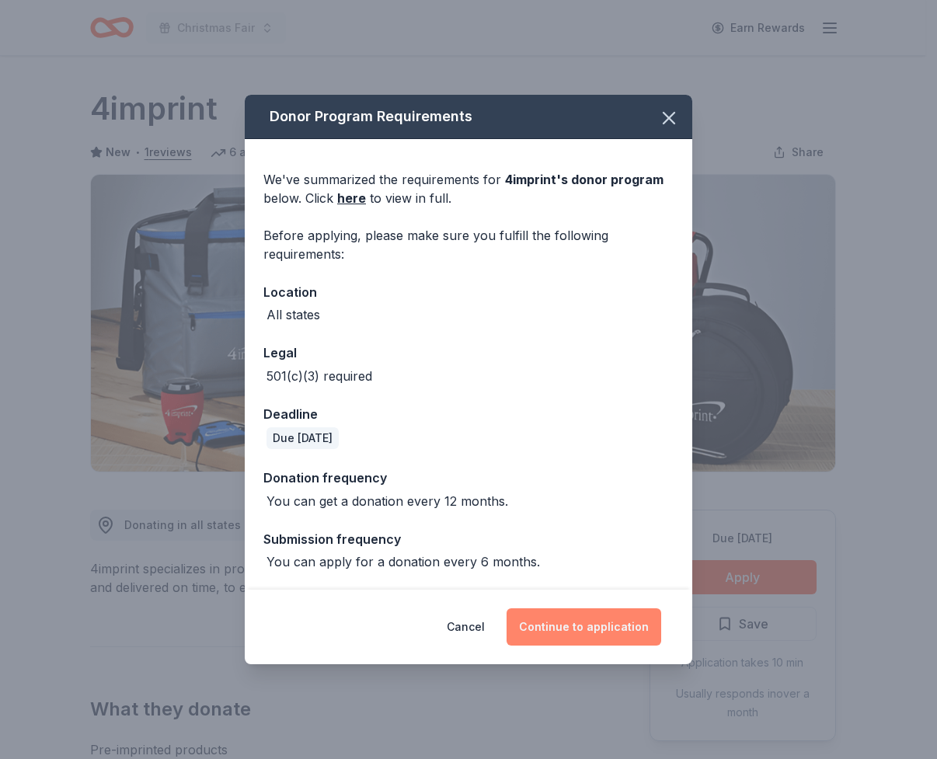
click at [626, 633] on button "Continue to application" at bounding box center [584, 627] width 155 height 37
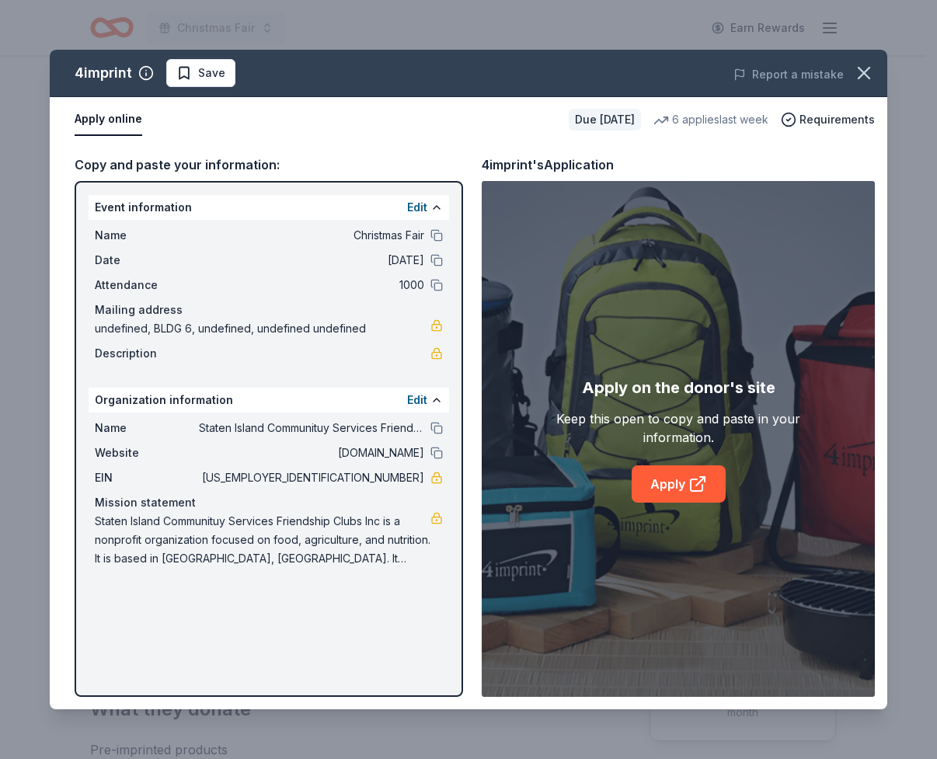
click at [383, 641] on div "Event information Edit Name Christmas Fair Date [DATE] Attendance 1000 Mailing …" at bounding box center [269, 439] width 389 height 516
click at [684, 476] on link "Apply" at bounding box center [679, 484] width 94 height 37
click at [431, 448] on div at bounding box center [437, 453] width 12 height 12
click at [438, 453] on button at bounding box center [437, 453] width 12 height 12
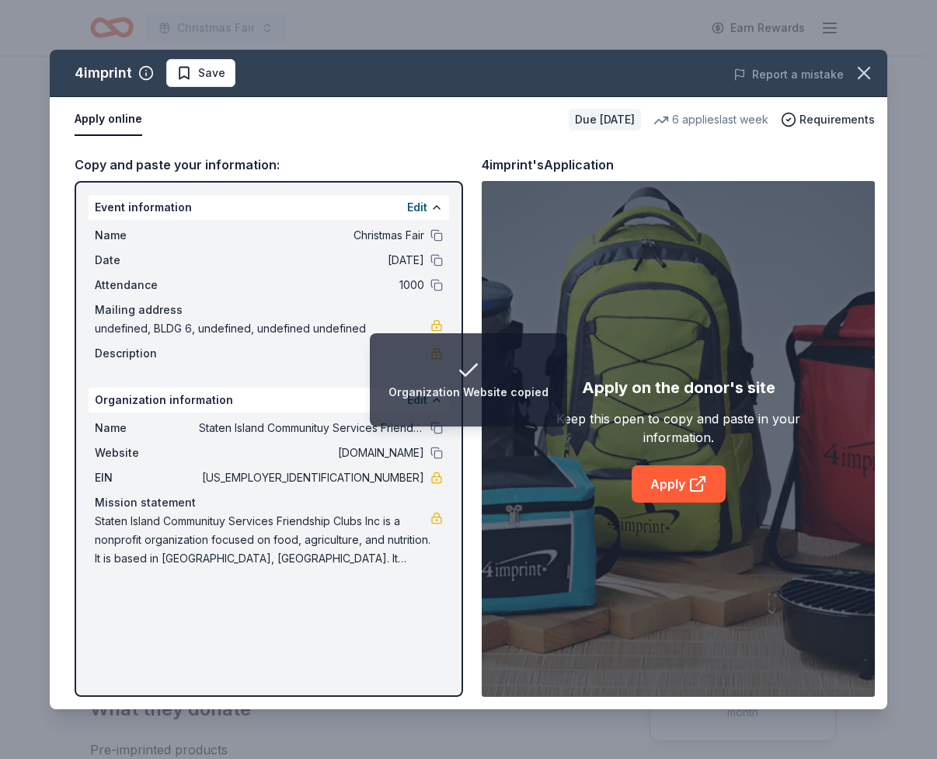
drag, startPoint x: 360, startPoint y: 477, endPoint x: 426, endPoint y: 474, distance: 66.1
click at [426, 474] on div "EIN [US_EMPLOYER_IDENTIFICATION_NUMBER]" at bounding box center [269, 478] width 348 height 19
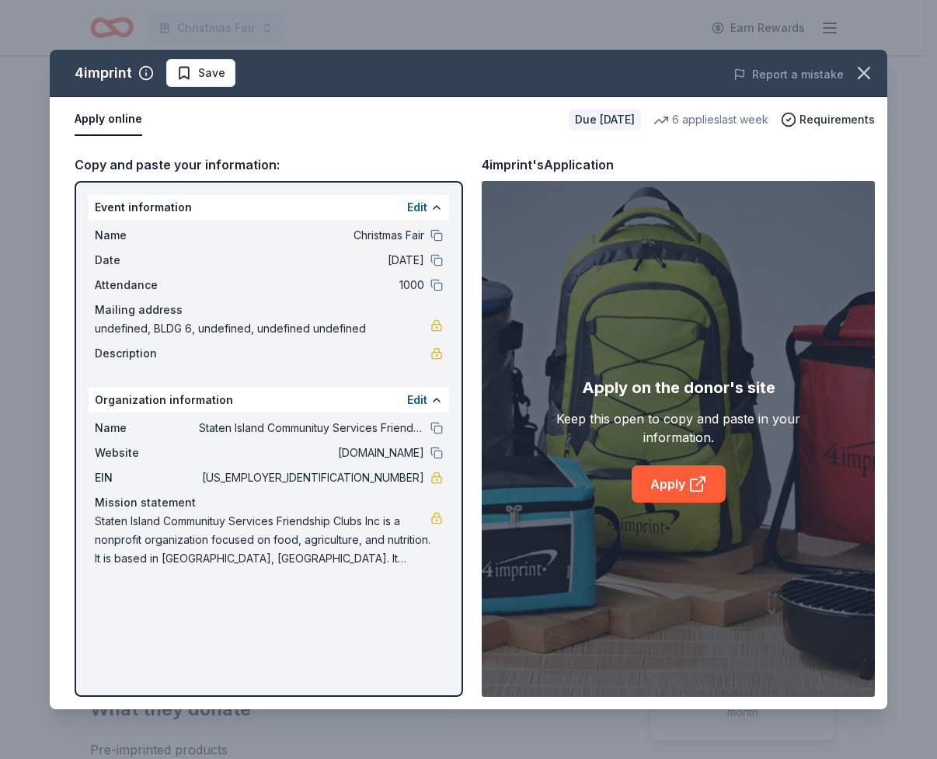
drag, startPoint x: 427, startPoint y: 473, endPoint x: 344, endPoint y: 480, distance: 82.7
click at [344, 480] on div "EIN [US_EMPLOYER_IDENTIFICATION_NUMBER]" at bounding box center [269, 478] width 348 height 19
